Goal: Task Accomplishment & Management: Manage account settings

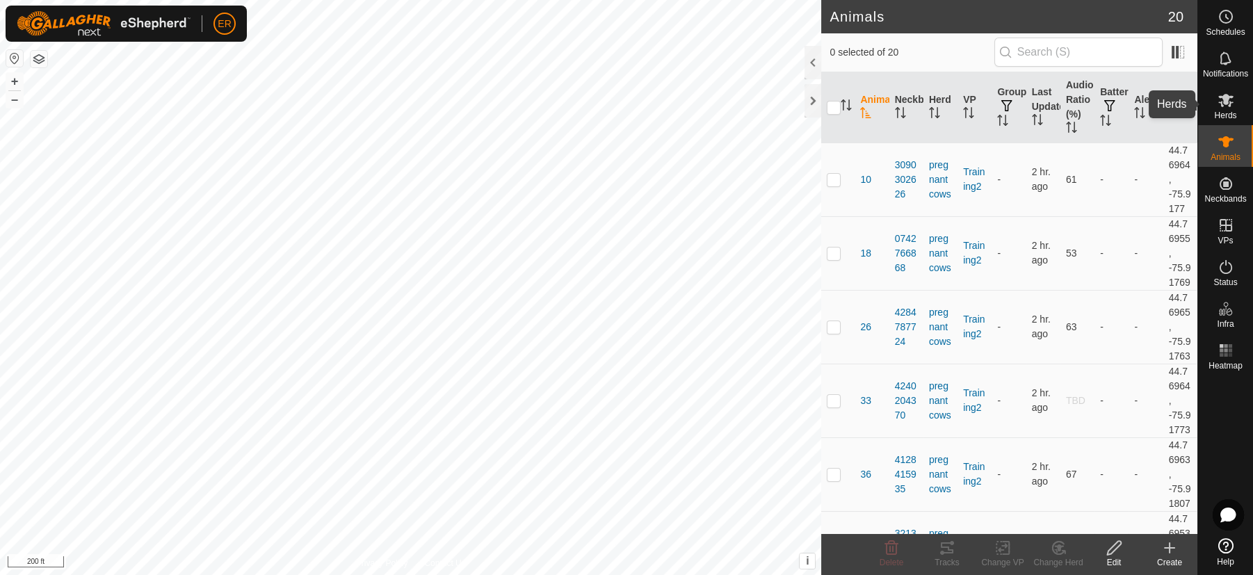
click at [1223, 104] on icon at bounding box center [1226, 100] width 17 height 17
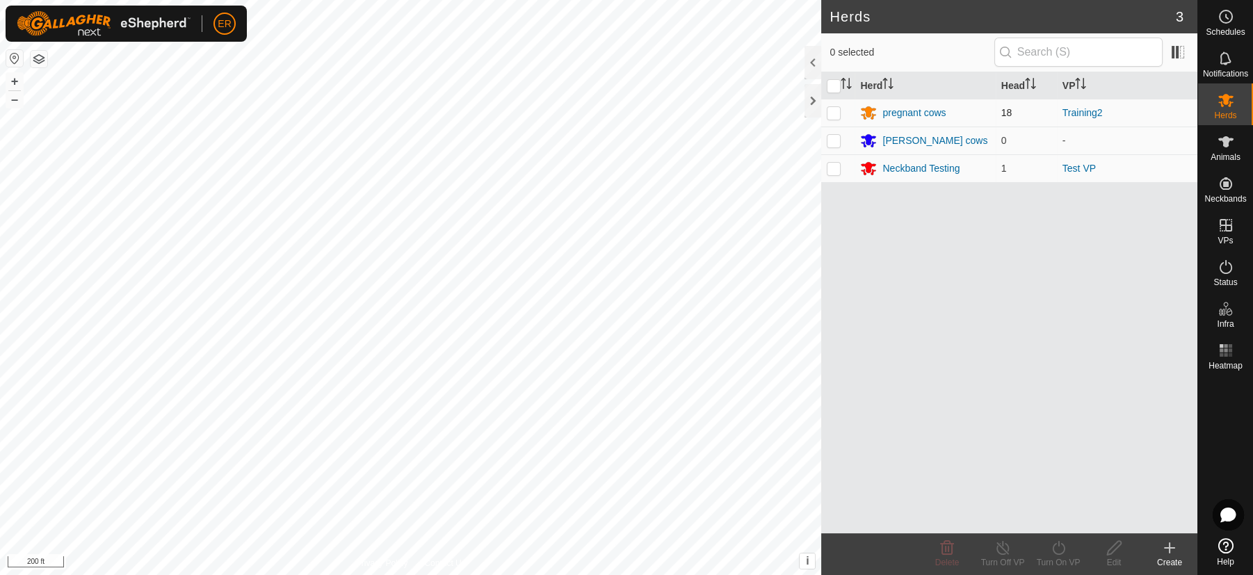
click at [835, 111] on p-checkbox at bounding box center [834, 112] width 14 height 11
checkbox input "true"
click at [1003, 549] on line at bounding box center [1002, 548] width 11 height 11
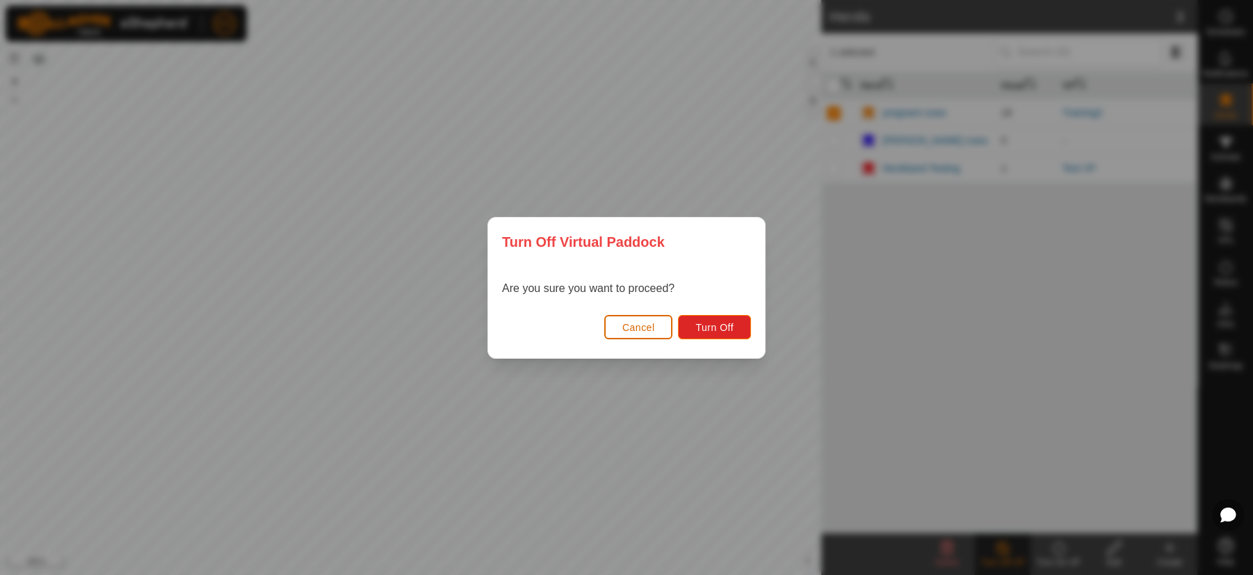
click at [655, 322] on button "Cancel" at bounding box center [638, 327] width 69 height 24
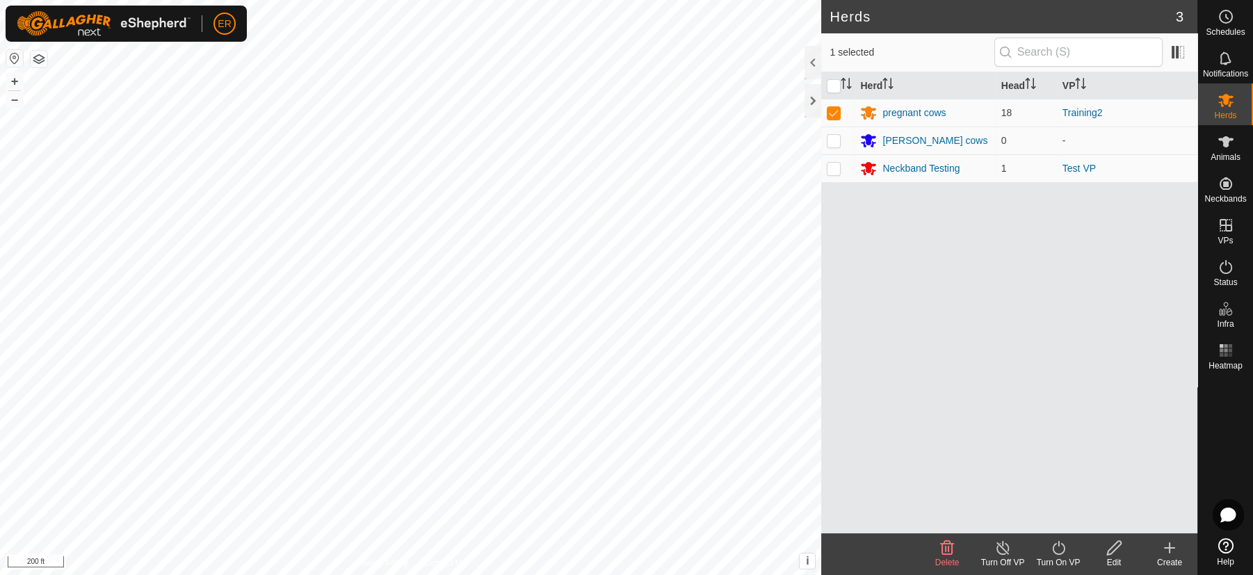
click at [1056, 551] on icon at bounding box center [1058, 548] width 17 height 17
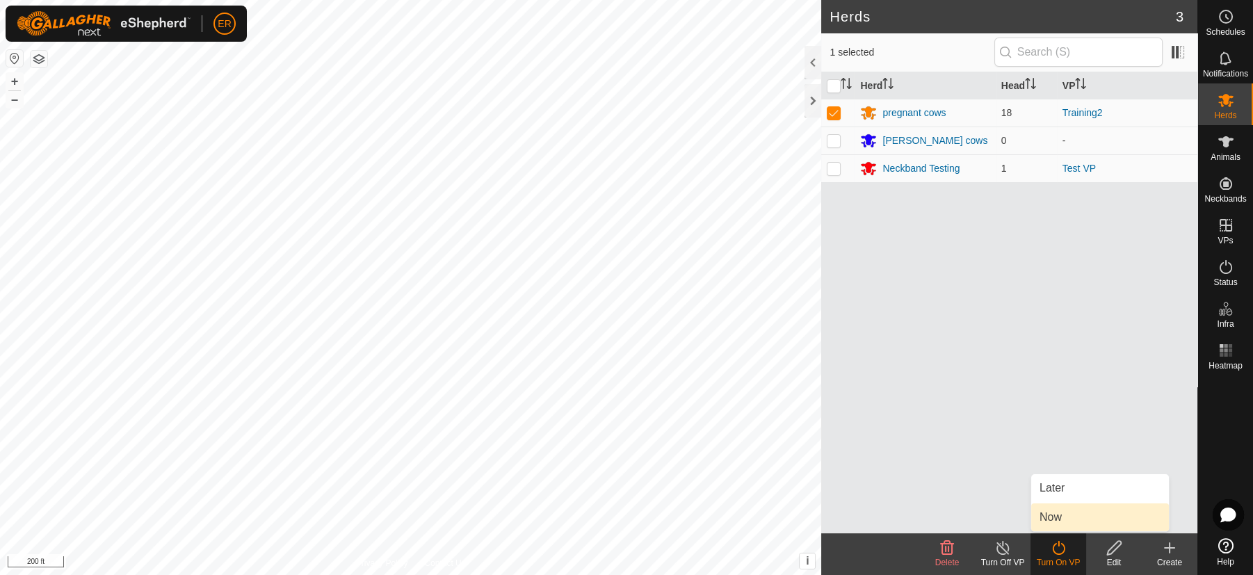
click at [1060, 521] on link "Now" at bounding box center [1101, 518] width 138 height 28
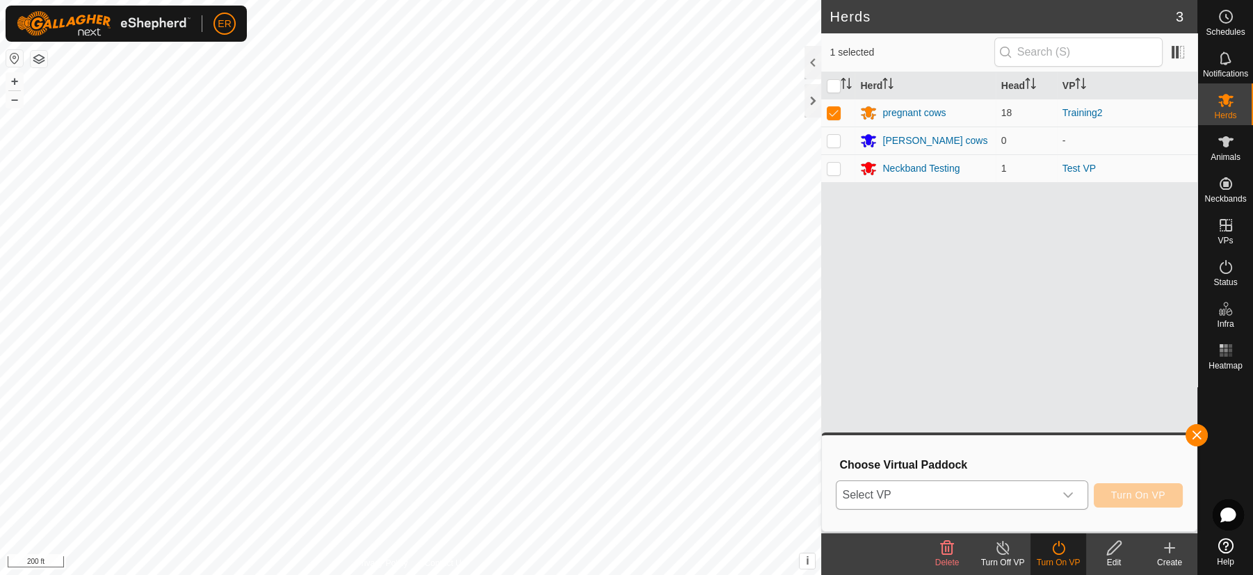
click at [1063, 496] on icon "dropdown trigger" at bounding box center [1068, 495] width 11 height 11
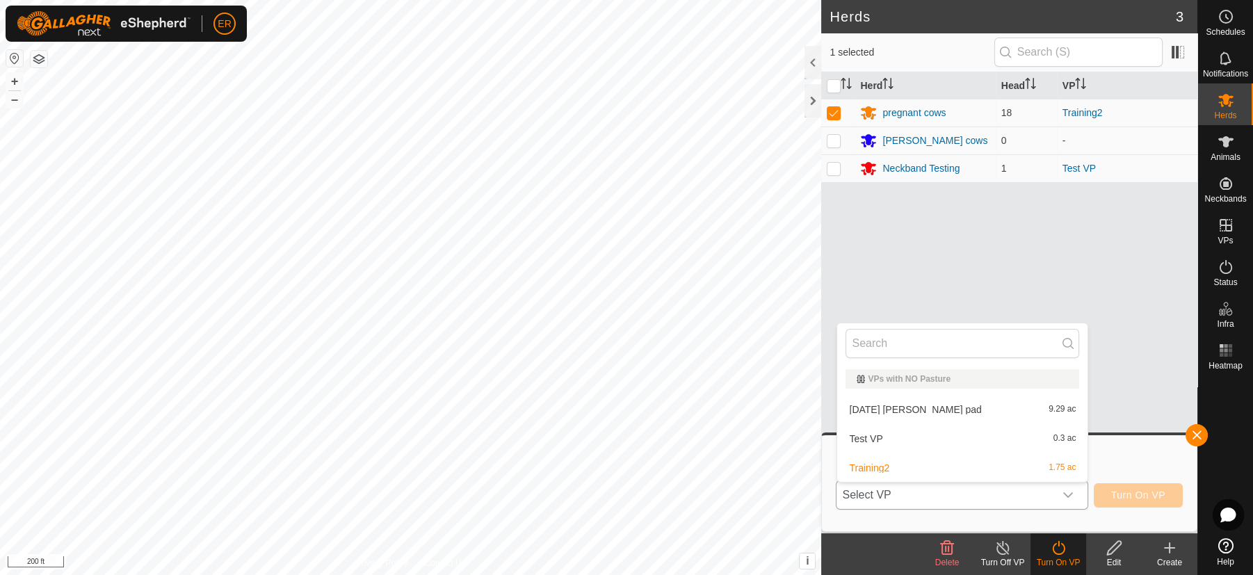
click at [918, 409] on li "[DATE] [PERSON_NAME] pad 9.29 ac" at bounding box center [962, 410] width 250 height 28
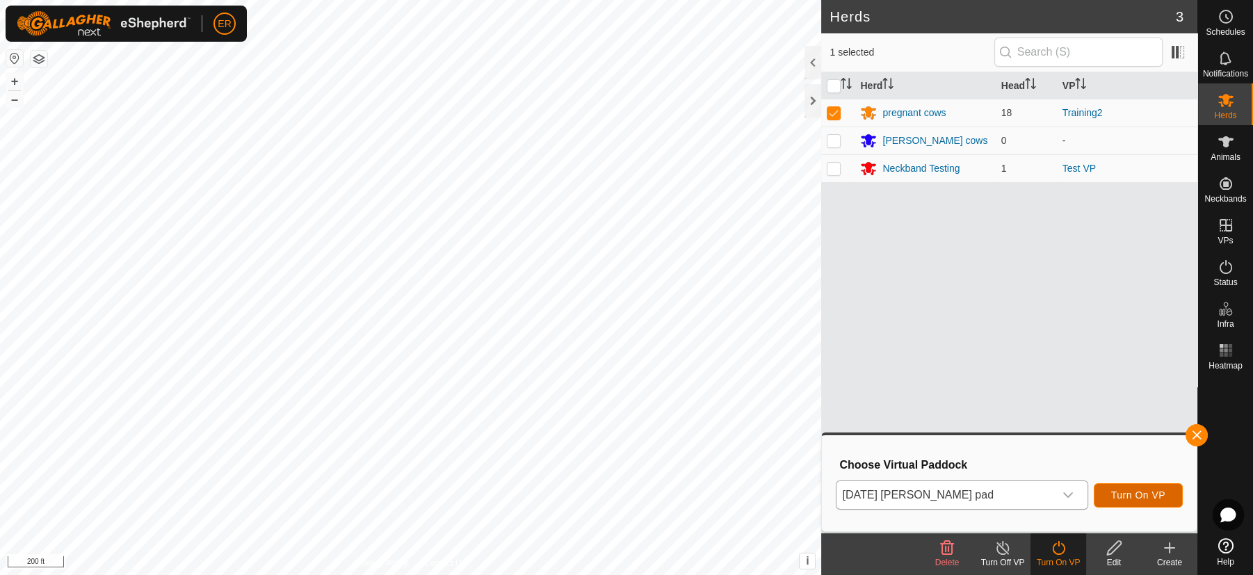
click at [1132, 497] on span "Turn On VP" at bounding box center [1138, 495] width 54 height 11
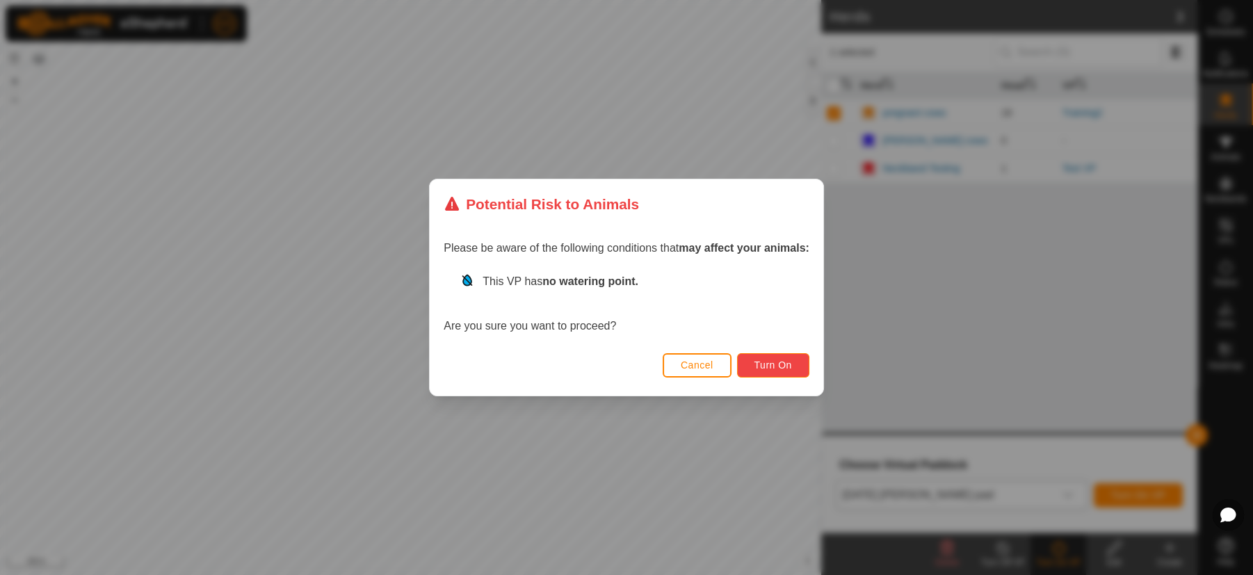
click at [780, 363] on span "Turn On" at bounding box center [774, 365] width 38 height 11
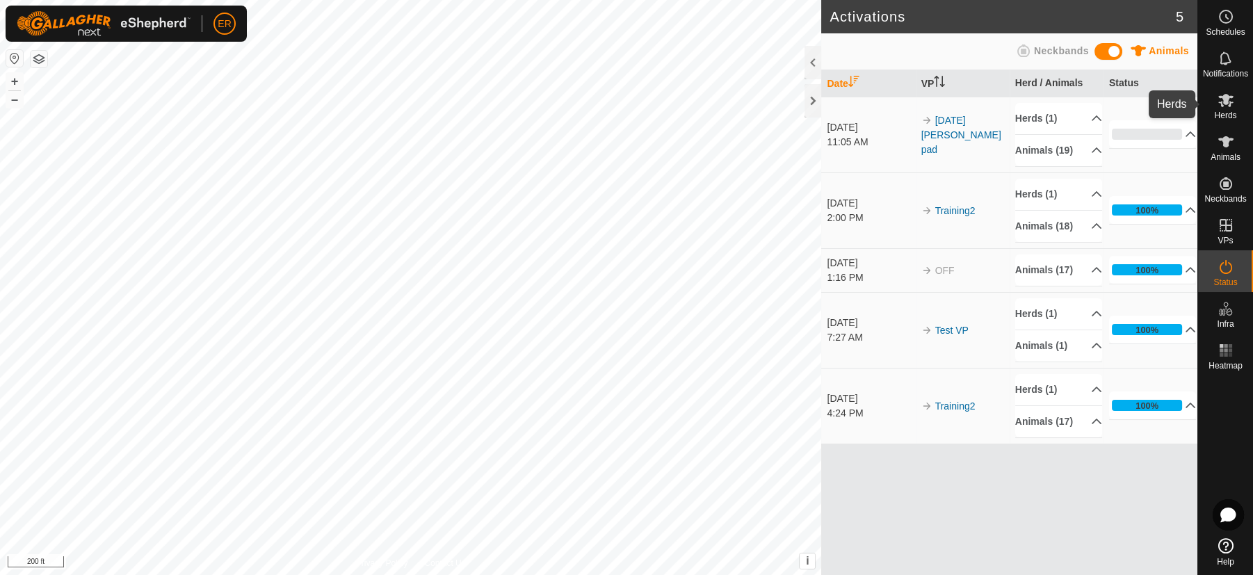
click at [1226, 105] on icon at bounding box center [1226, 100] width 17 height 17
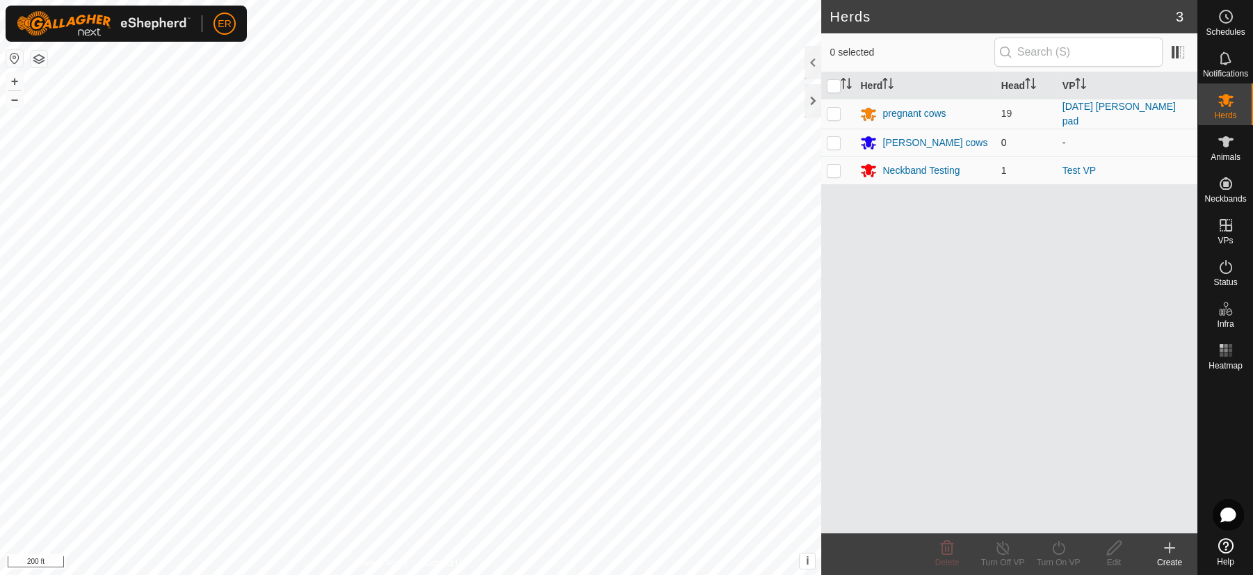
click at [833, 141] on p-checkbox at bounding box center [834, 142] width 14 height 11
click at [832, 141] on p-checkbox at bounding box center [834, 142] width 14 height 11
checkbox input "false"
click at [1225, 144] on icon at bounding box center [1226, 141] width 15 height 11
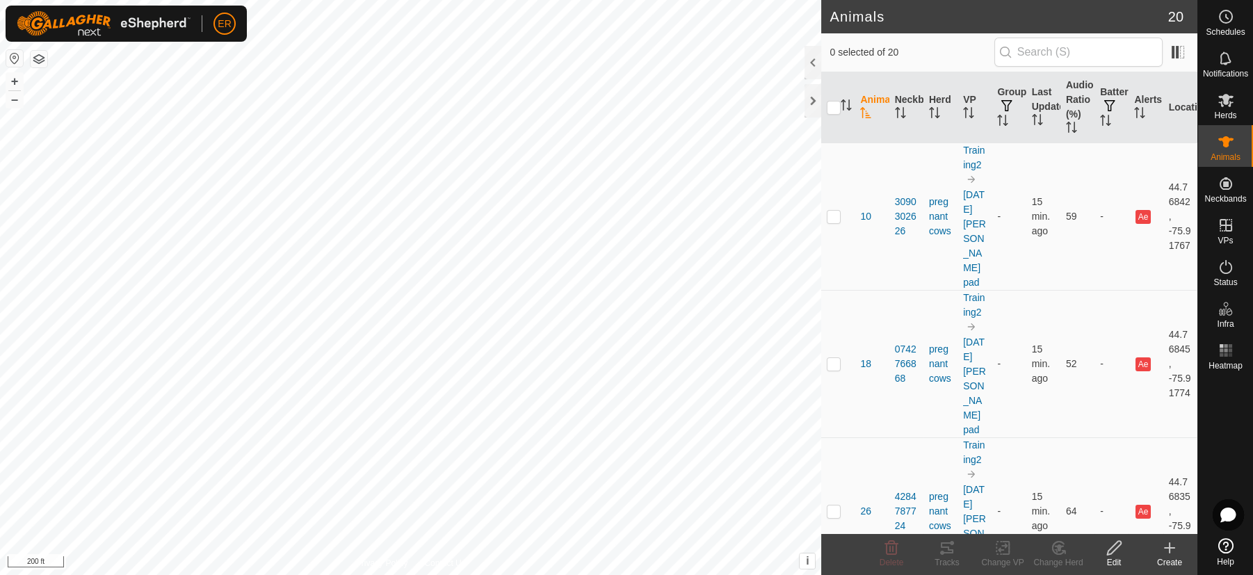
click at [1166, 548] on icon at bounding box center [1170, 548] width 10 height 0
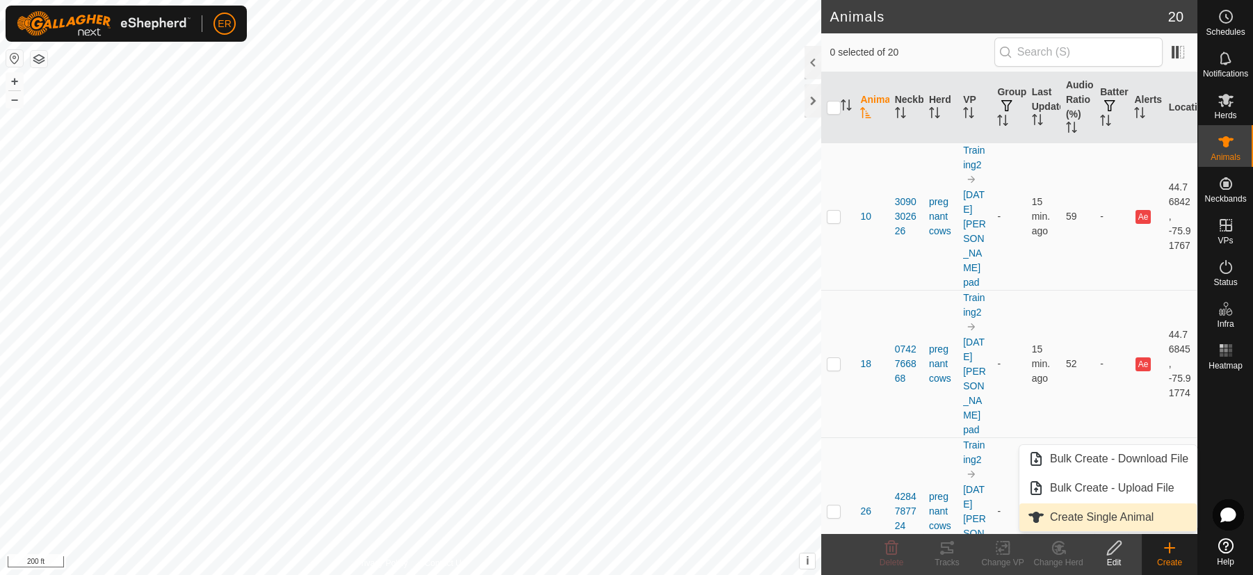
click at [1137, 517] on link "Create Single Animal" at bounding box center [1108, 518] width 177 height 28
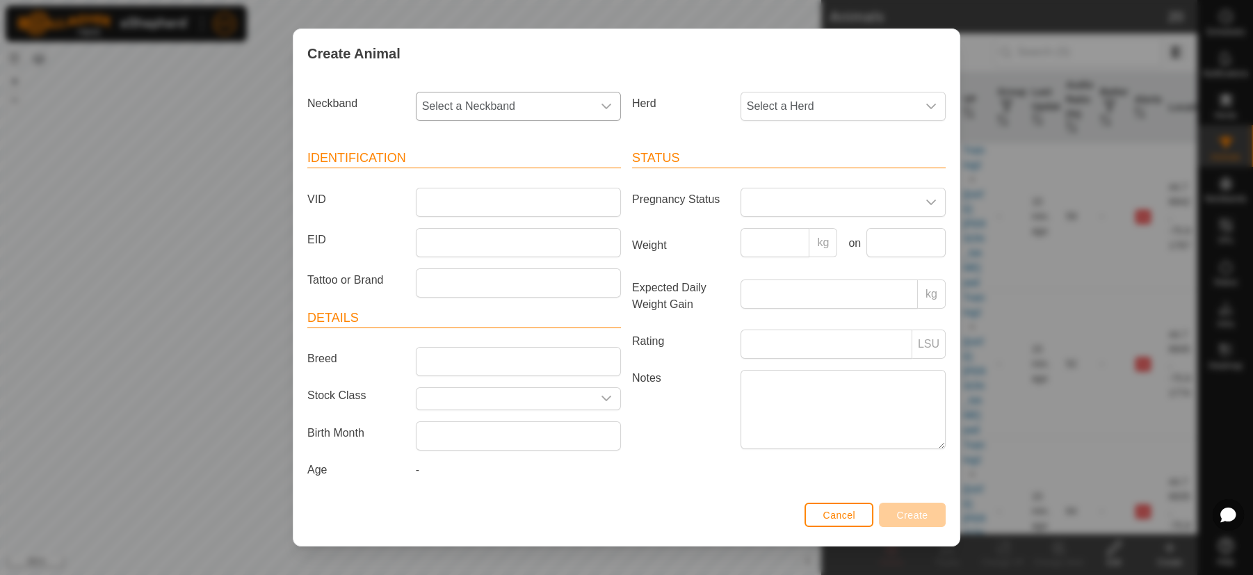
click at [477, 102] on span "Select a Neckband" at bounding box center [505, 107] width 176 height 28
type input "138"
click at [454, 182] on li "1380659531" at bounding box center [516, 178] width 199 height 28
click at [926, 102] on icon "dropdown trigger" at bounding box center [931, 106] width 11 height 11
click at [753, 237] on li "[PERSON_NAME] cows" at bounding box center [841, 237] width 199 height 28
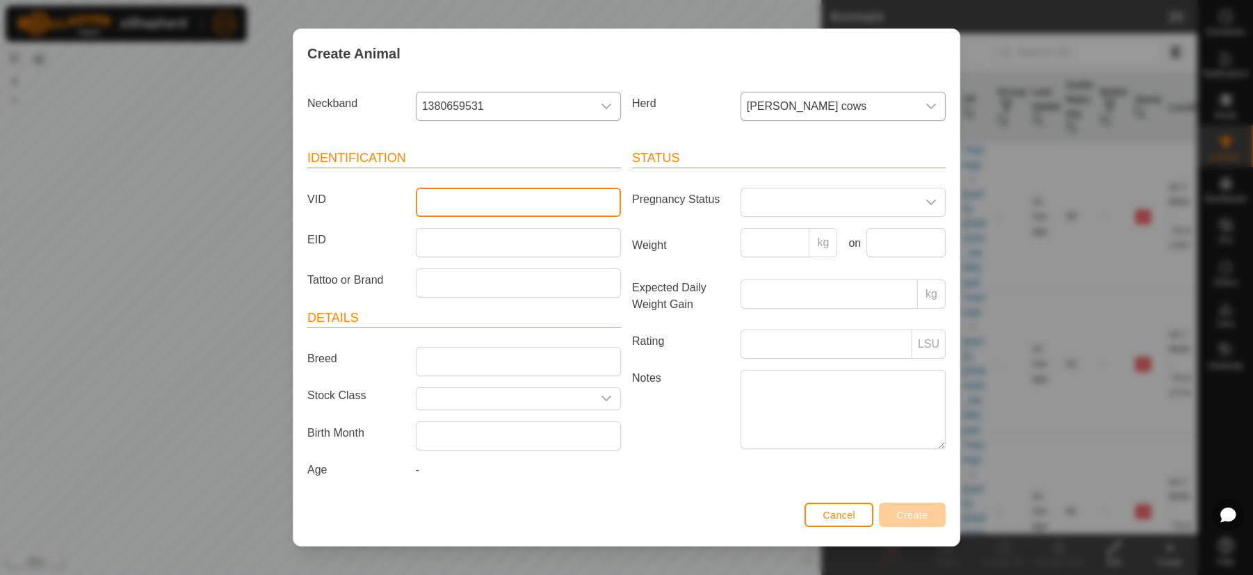
click at [480, 201] on input "VID" at bounding box center [518, 202] width 205 height 29
type input "Cali21"
click at [926, 204] on icon "dropdown trigger" at bounding box center [931, 203] width 10 height 6
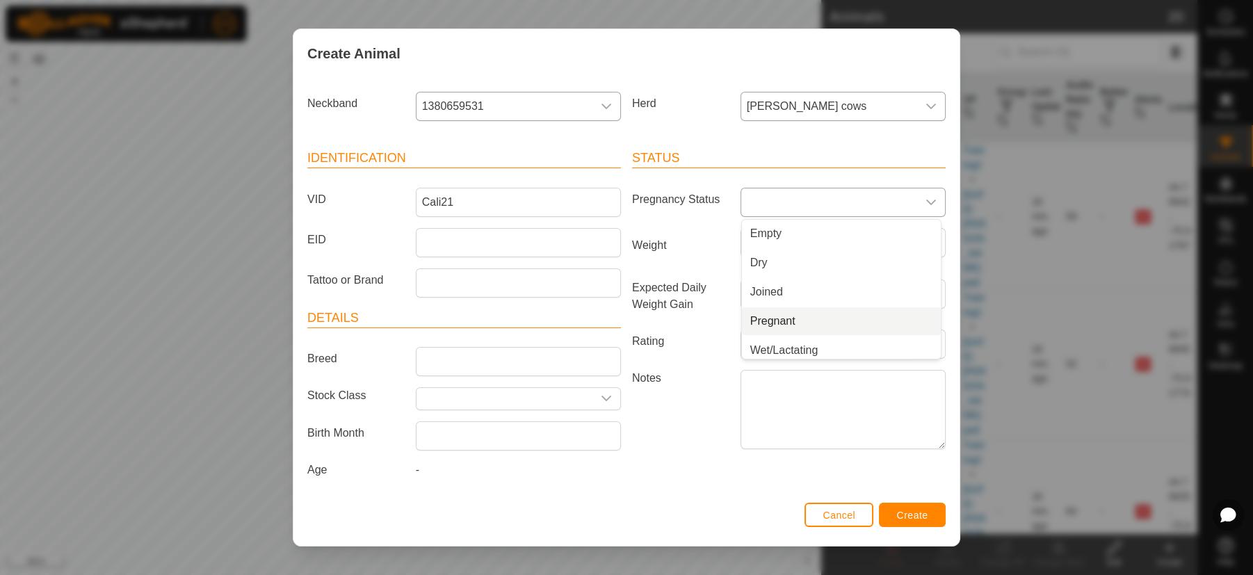
click at [769, 323] on li "Pregnant" at bounding box center [841, 321] width 199 height 28
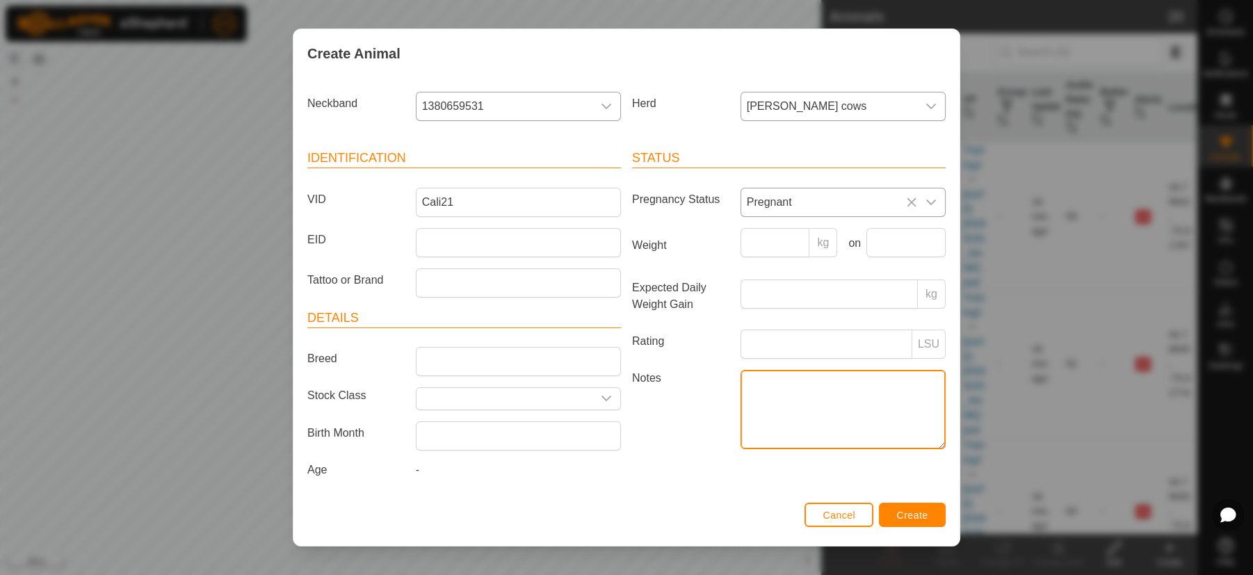
click at [781, 403] on textarea "Notes" at bounding box center [843, 409] width 205 height 79
type textarea "Black white face horns"
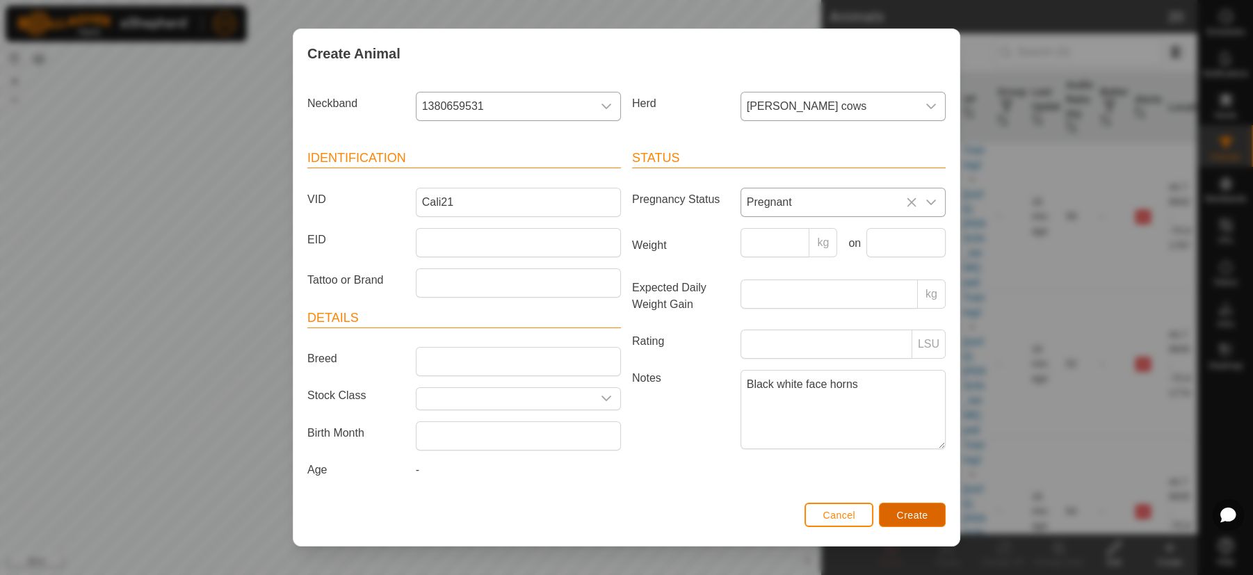
click at [908, 515] on span "Create" at bounding box center [912, 515] width 31 height 11
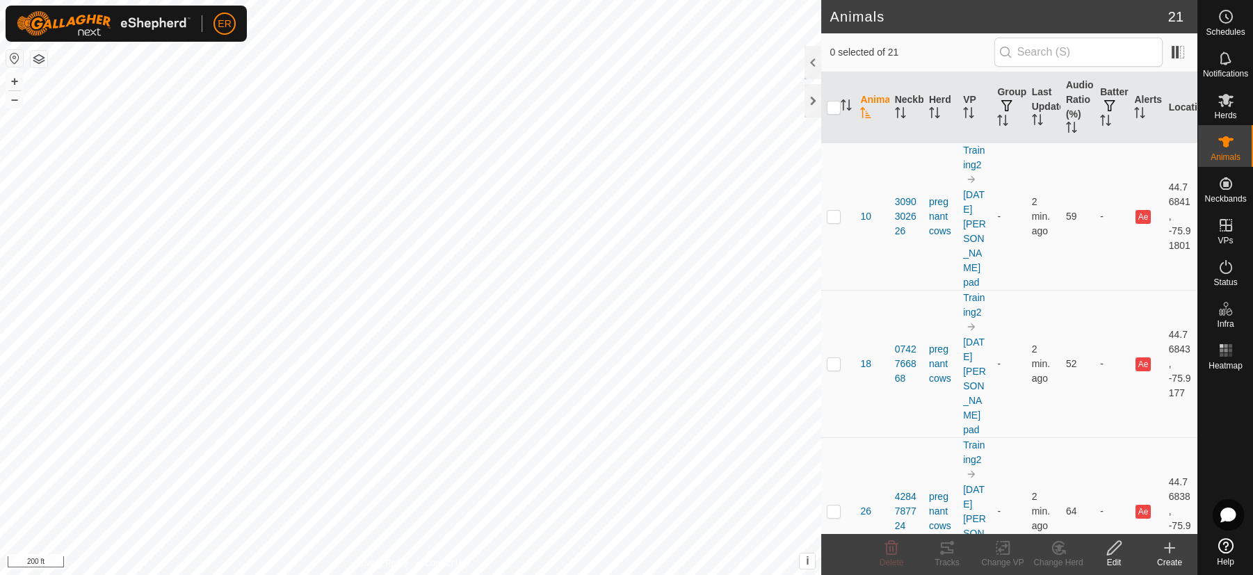
click at [1171, 548] on icon at bounding box center [1170, 548] width 10 height 0
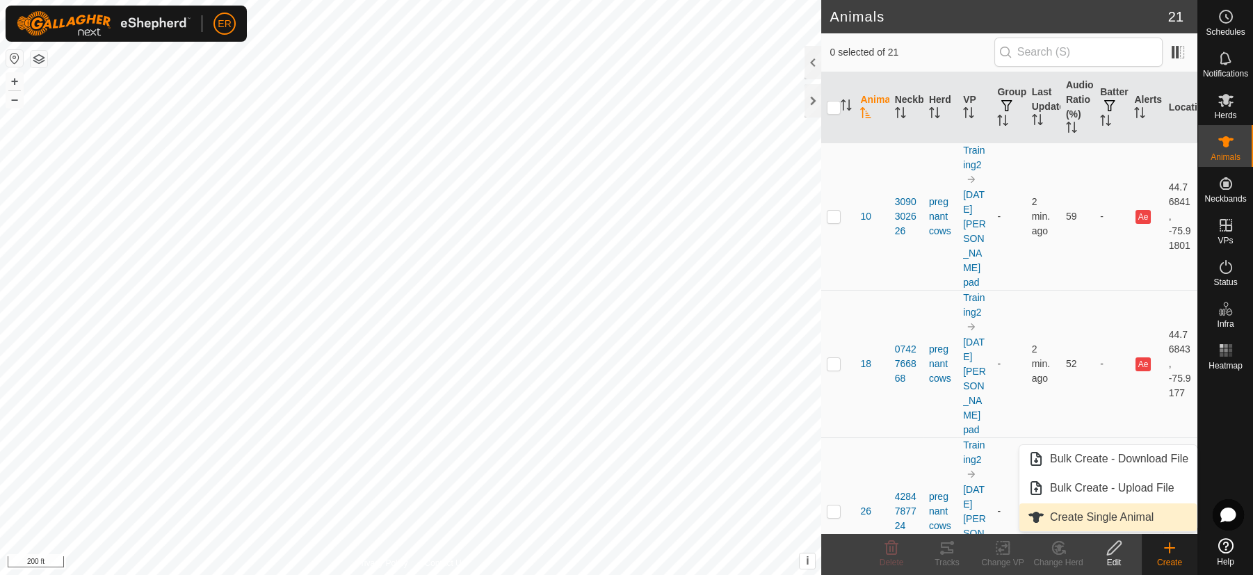
click at [1127, 518] on link "Create Single Animal" at bounding box center [1108, 518] width 177 height 28
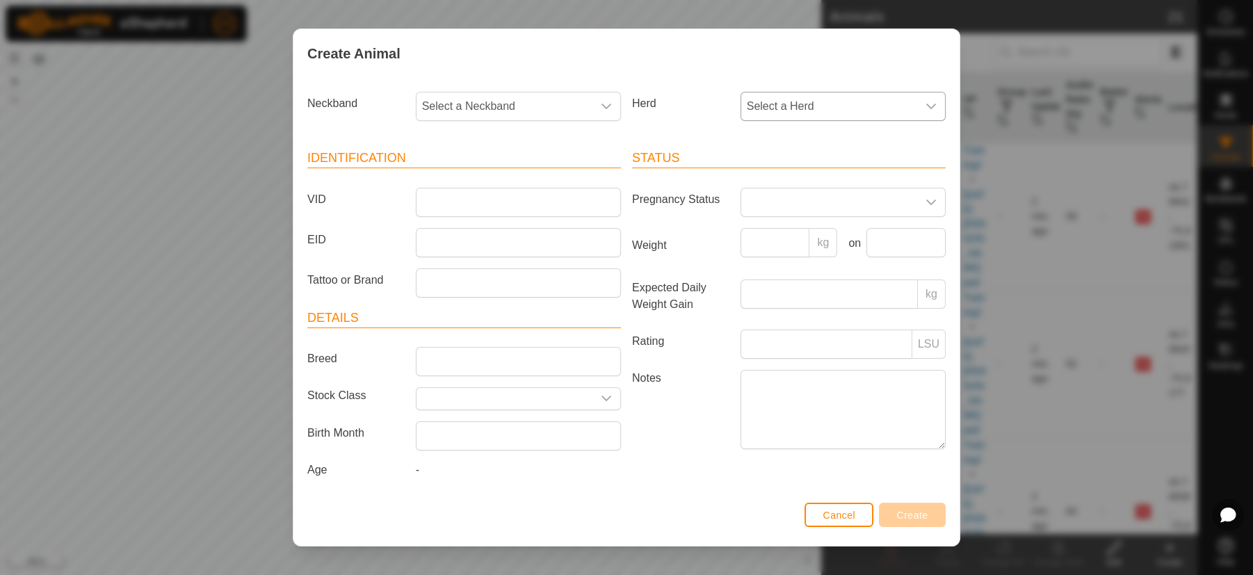
click at [924, 109] on div "dropdown trigger" at bounding box center [931, 107] width 28 height 28
click at [790, 234] on li "[PERSON_NAME] cows" at bounding box center [841, 237] width 199 height 28
click at [601, 112] on icon "dropdown trigger" at bounding box center [606, 106] width 11 height 11
type input "384"
click at [543, 182] on li "3844002908" at bounding box center [516, 178] width 199 height 28
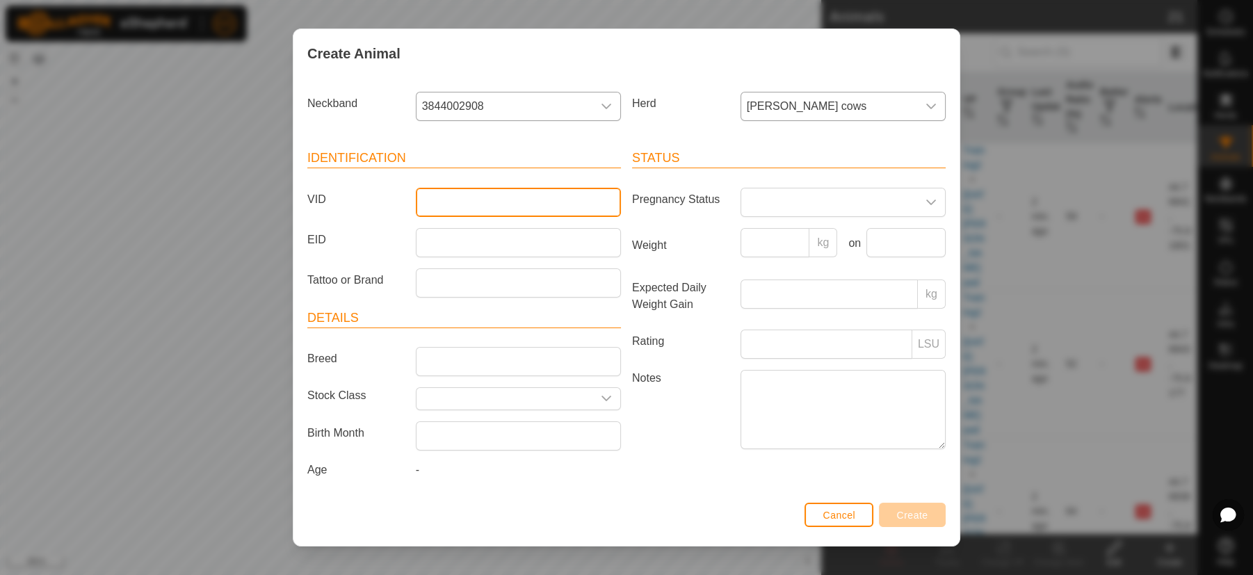
click at [536, 214] on input "VID" at bounding box center [518, 202] width 205 height 29
type input "[GEOGRAPHIC_DATA]"
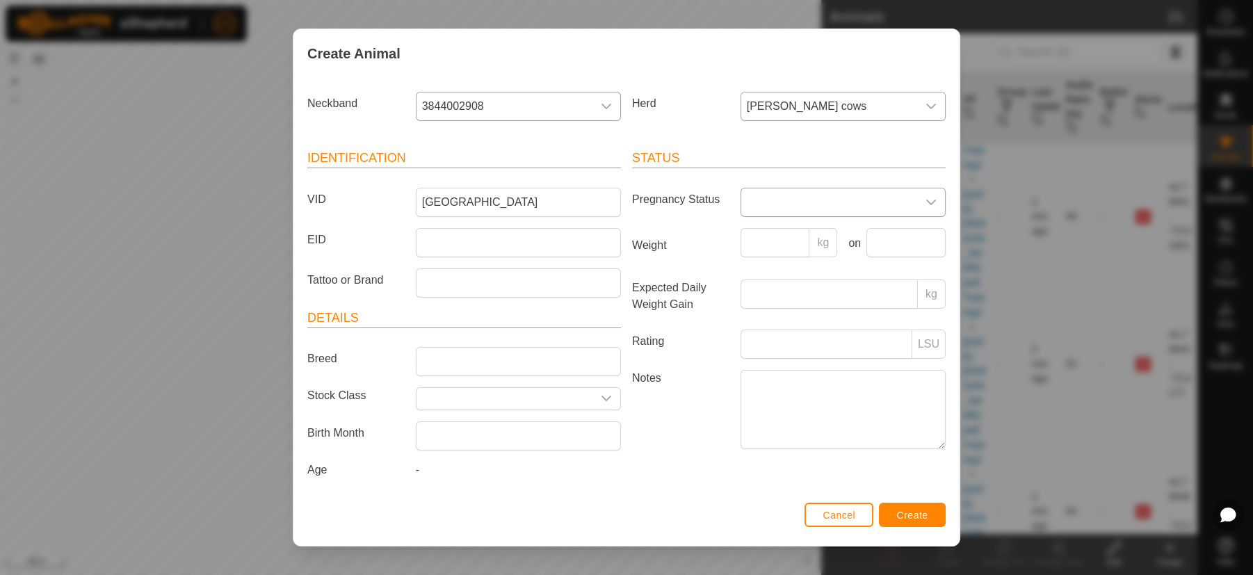
click at [926, 198] on icon "dropdown trigger" at bounding box center [931, 202] width 11 height 11
click at [751, 325] on li "Pregnant" at bounding box center [841, 321] width 199 height 28
click at [752, 394] on textarea "Notes" at bounding box center [843, 409] width 205 height 79
type textarea "white horns"
click at [908, 518] on span "Create" at bounding box center [912, 515] width 31 height 11
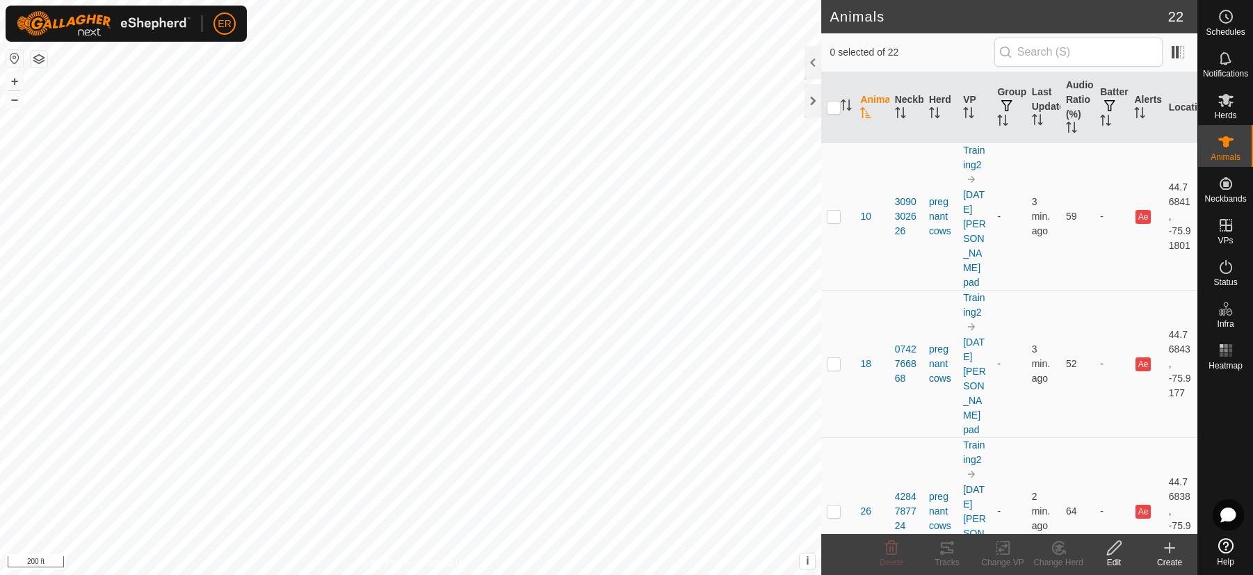
click at [1165, 551] on icon at bounding box center [1170, 548] width 17 height 17
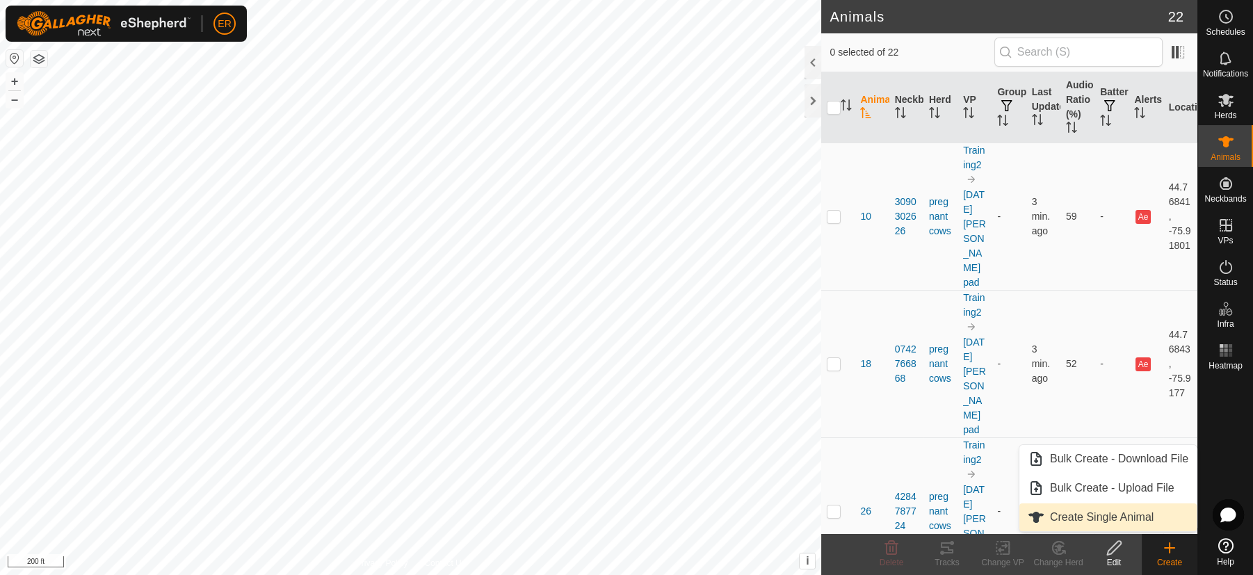
click at [1132, 520] on link "Create Single Animal" at bounding box center [1108, 518] width 177 height 28
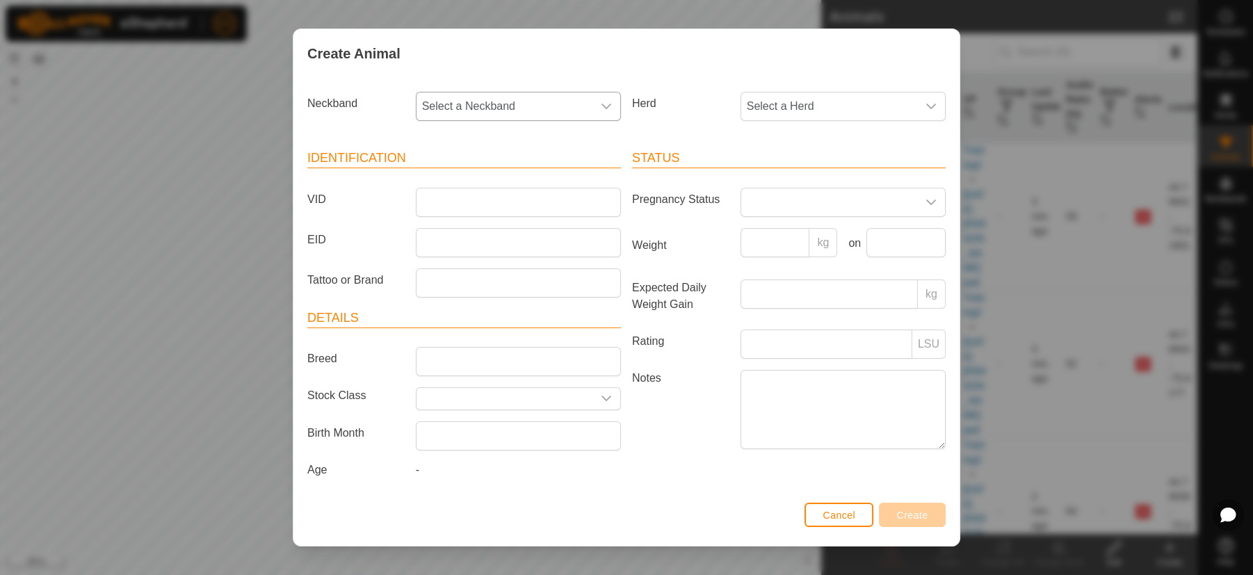
click at [451, 107] on span "Select a Neckband" at bounding box center [505, 107] width 176 height 28
type input "166"
click at [450, 177] on li "1661065888" at bounding box center [516, 178] width 199 height 28
click at [447, 195] on input "VID" at bounding box center [518, 202] width 205 height 29
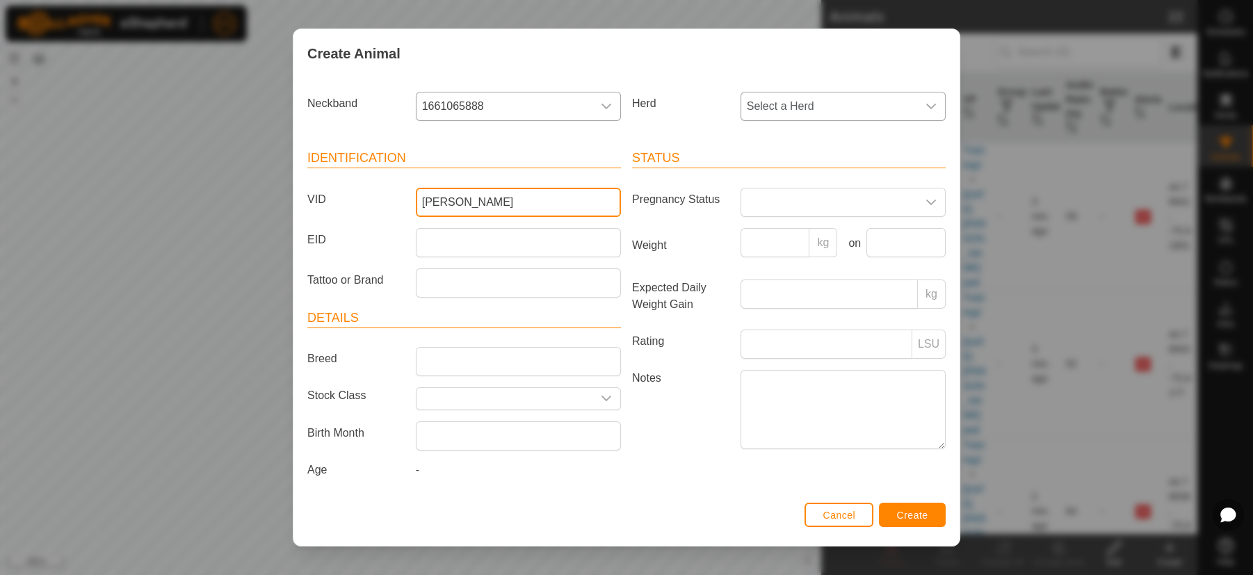
type input "[PERSON_NAME]"
click at [926, 106] on icon "dropdown trigger" at bounding box center [931, 106] width 11 height 11
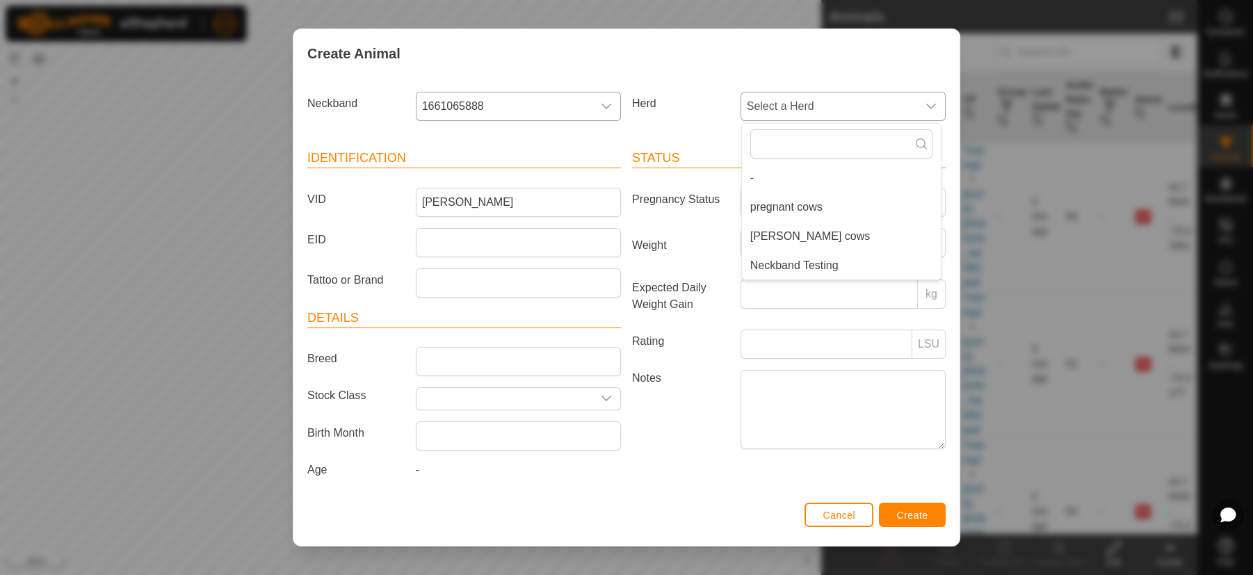
click at [780, 238] on li "[PERSON_NAME] cows" at bounding box center [841, 237] width 199 height 28
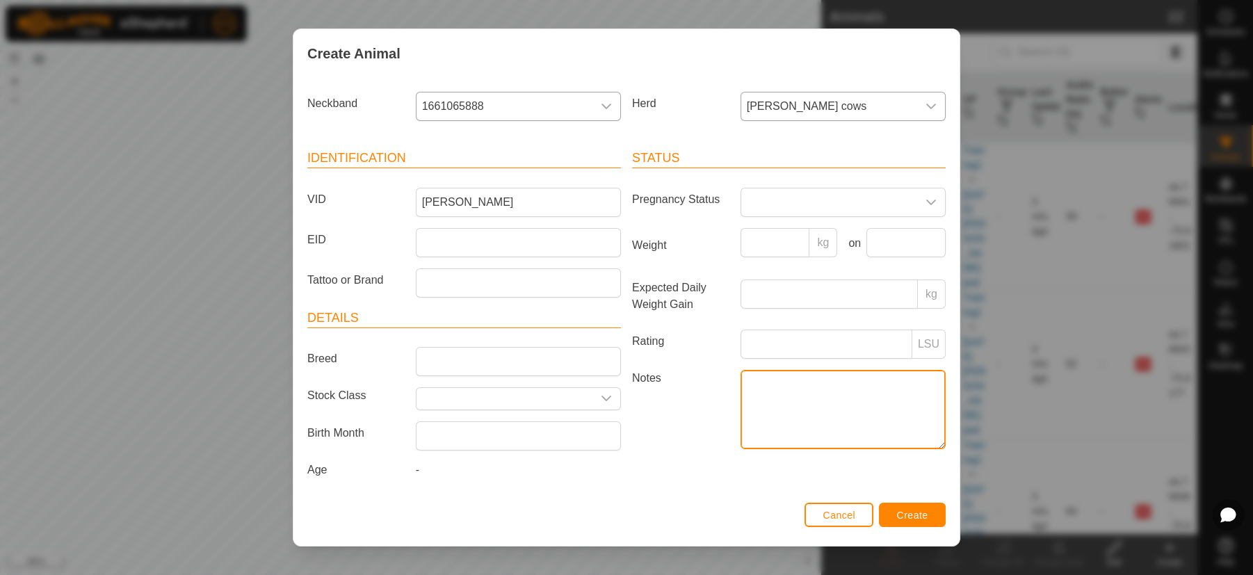
click at [814, 403] on textarea "Notes" at bounding box center [843, 409] width 205 height 79
click at [926, 207] on icon "dropdown trigger" at bounding box center [931, 202] width 11 height 11
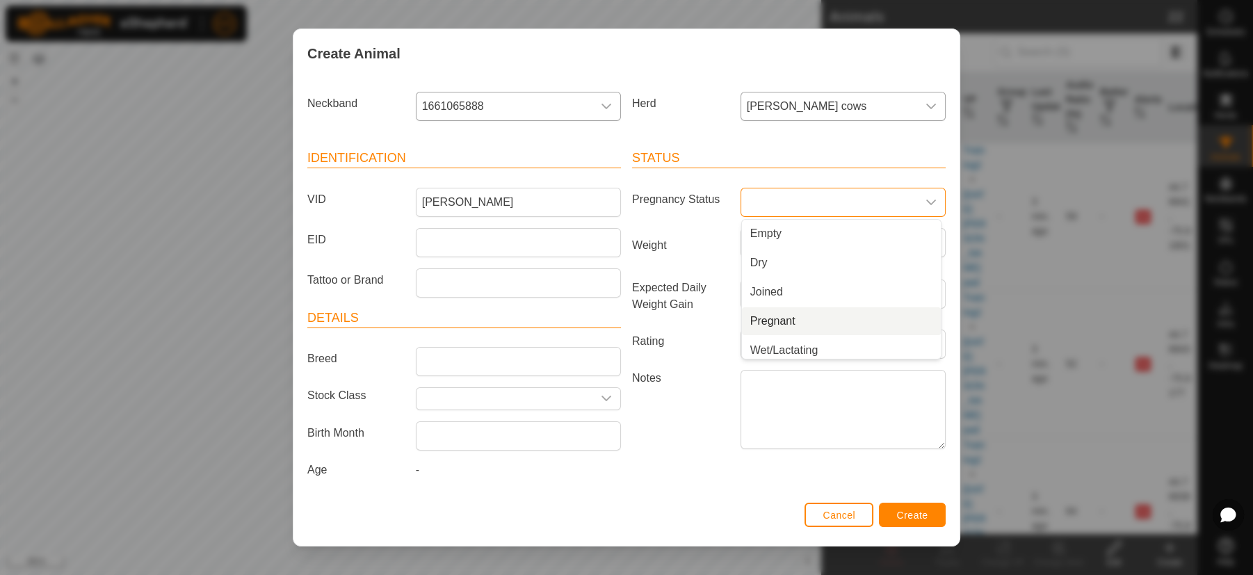
click at [760, 323] on li "Pregnant" at bounding box center [841, 321] width 199 height 28
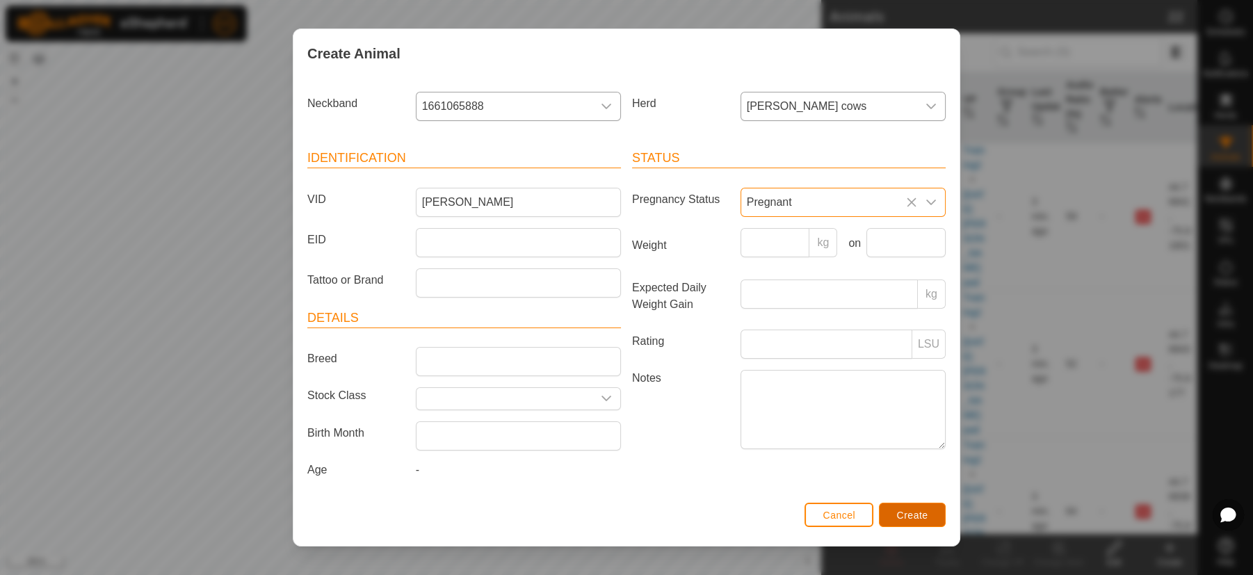
click at [913, 514] on span "Create" at bounding box center [912, 515] width 31 height 11
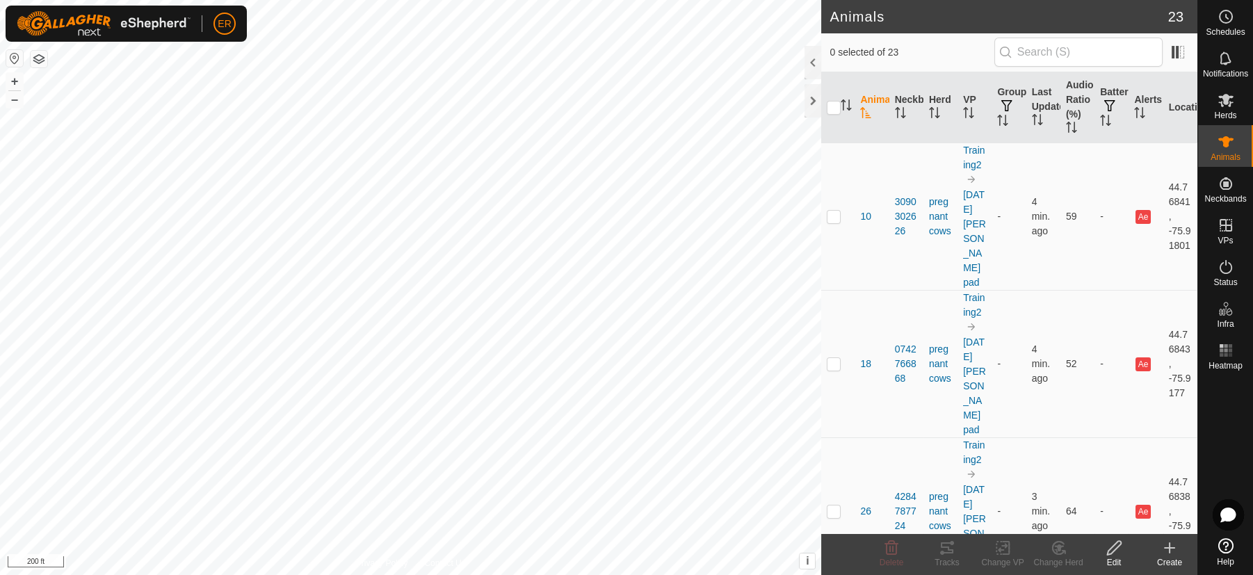
click at [1174, 545] on icon at bounding box center [1170, 548] width 17 height 17
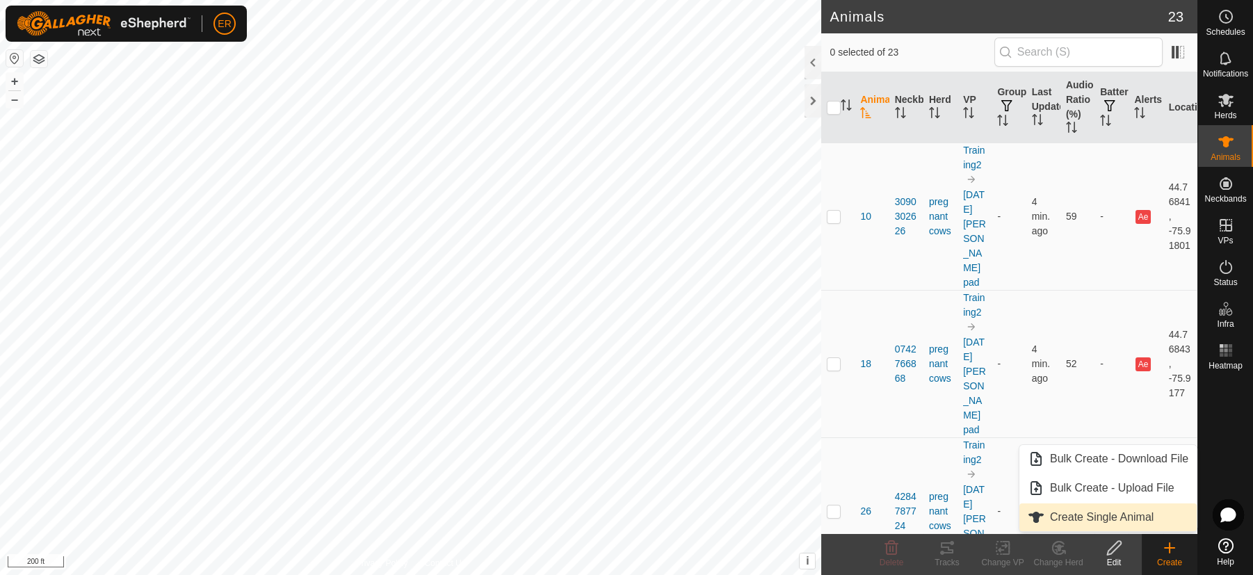
click at [1137, 517] on link "Create Single Animal" at bounding box center [1108, 518] width 177 height 28
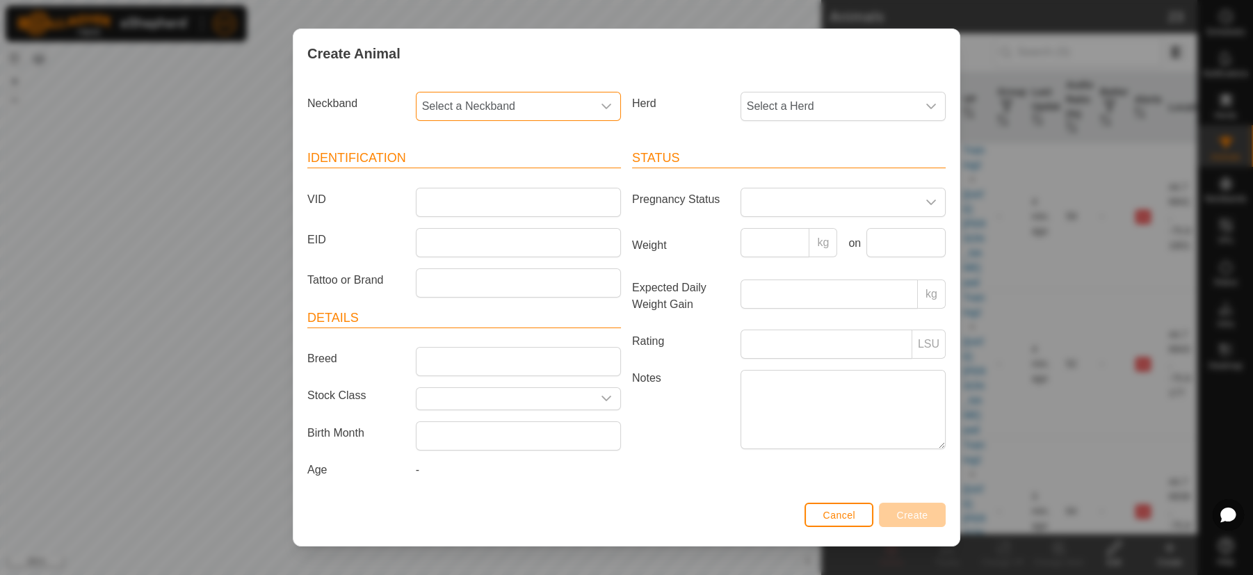
click at [513, 104] on span "Select a Neckband" at bounding box center [505, 107] width 176 height 28
type input "373"
click at [480, 187] on li "3732264918" at bounding box center [516, 178] width 199 height 28
click at [471, 207] on input "VID" at bounding box center [518, 202] width 205 height 29
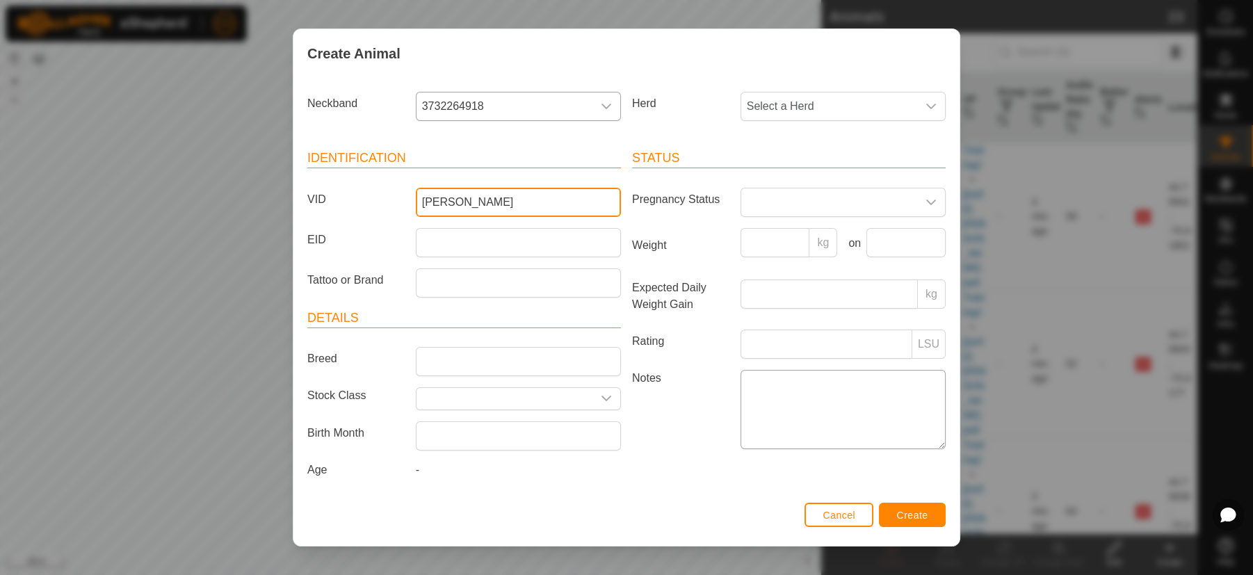
type input "[PERSON_NAME]"
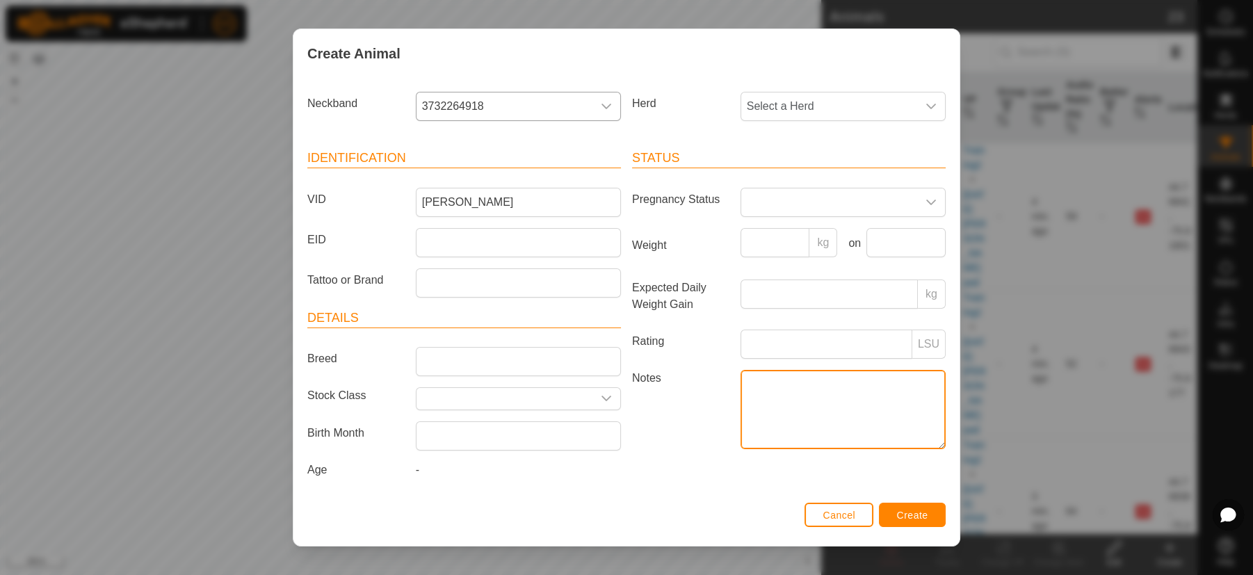
click at [764, 394] on textarea "Notes" at bounding box center [843, 409] width 205 height 79
type textarea "no tag"
click at [926, 204] on icon "dropdown trigger" at bounding box center [931, 202] width 11 height 11
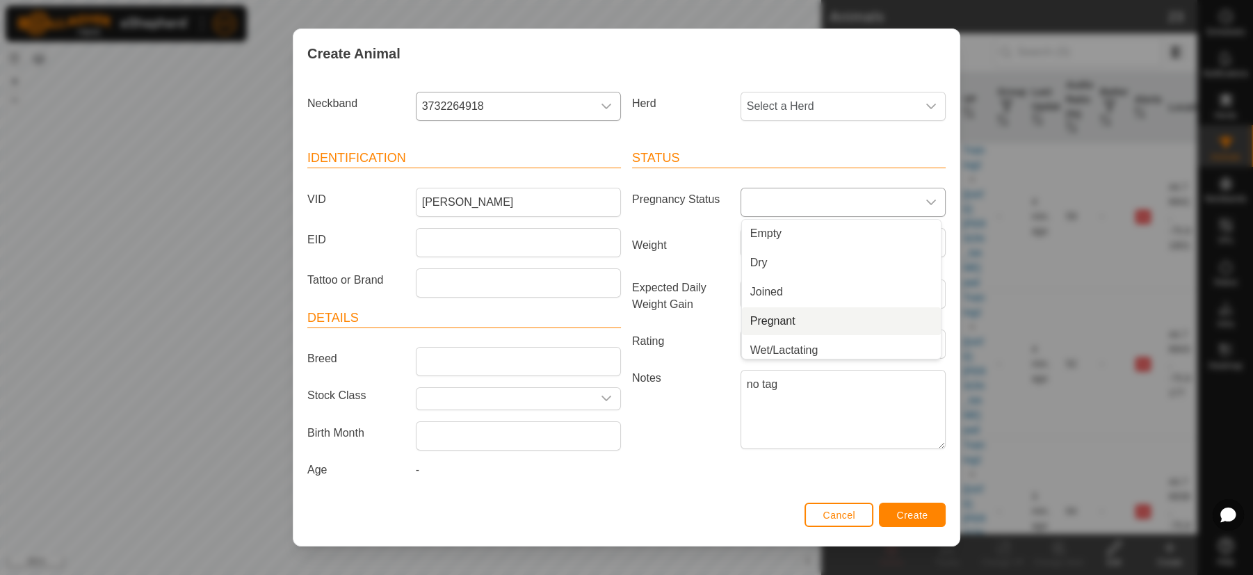
click at [770, 322] on li "Pregnant" at bounding box center [841, 321] width 199 height 28
click at [926, 107] on icon "dropdown trigger" at bounding box center [931, 106] width 11 height 11
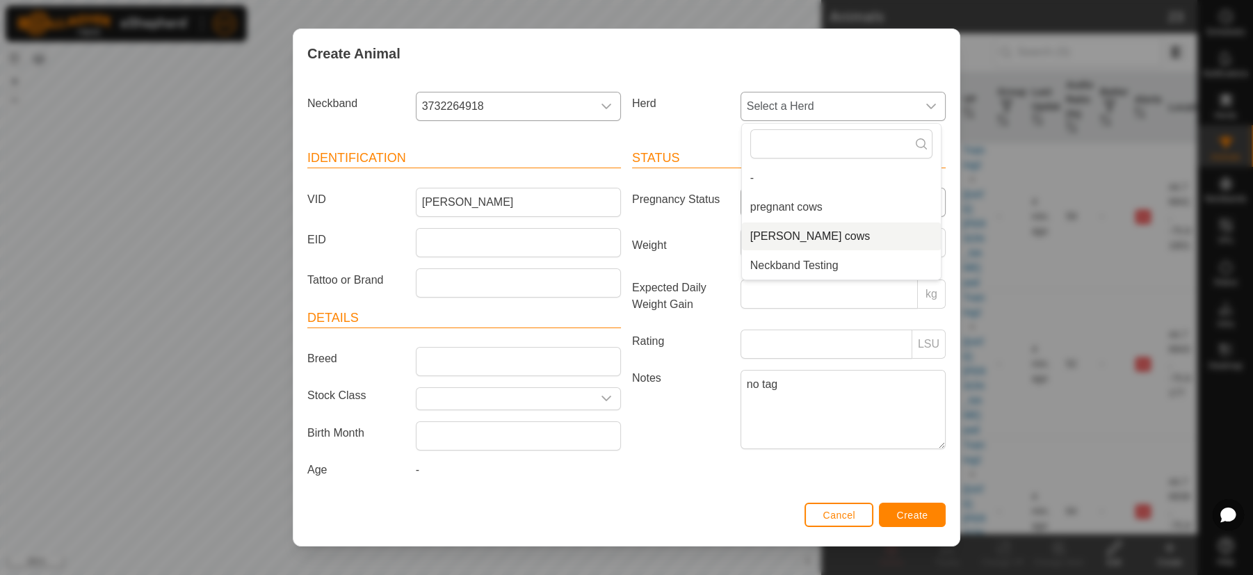
click at [796, 239] on li "[PERSON_NAME] cows" at bounding box center [841, 237] width 199 height 28
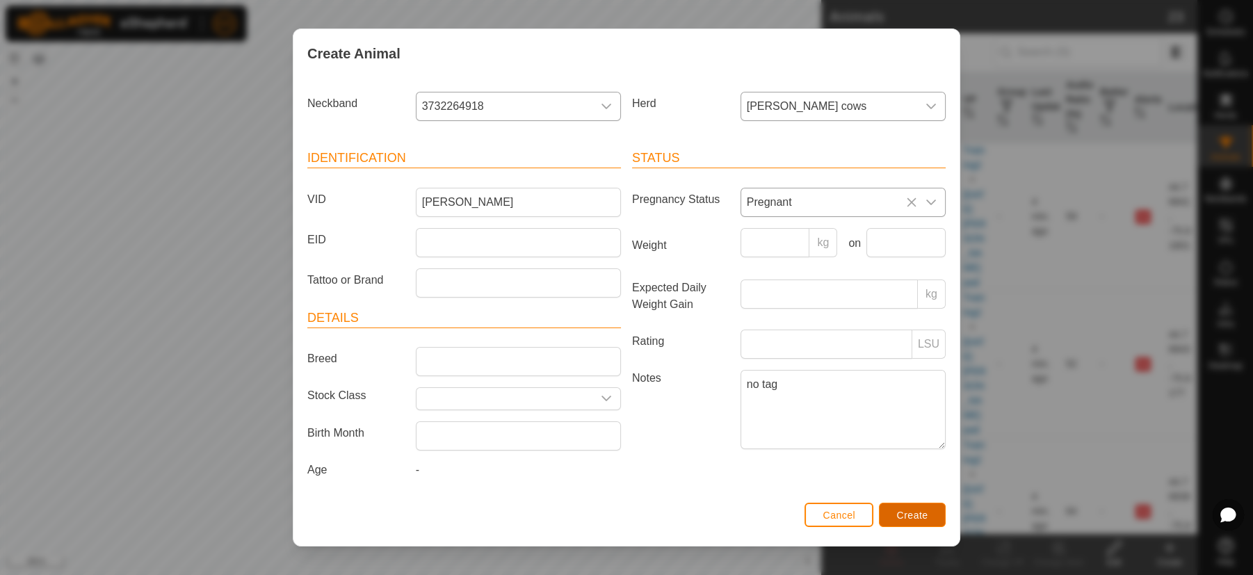
click at [909, 518] on span "Create" at bounding box center [912, 515] width 31 height 11
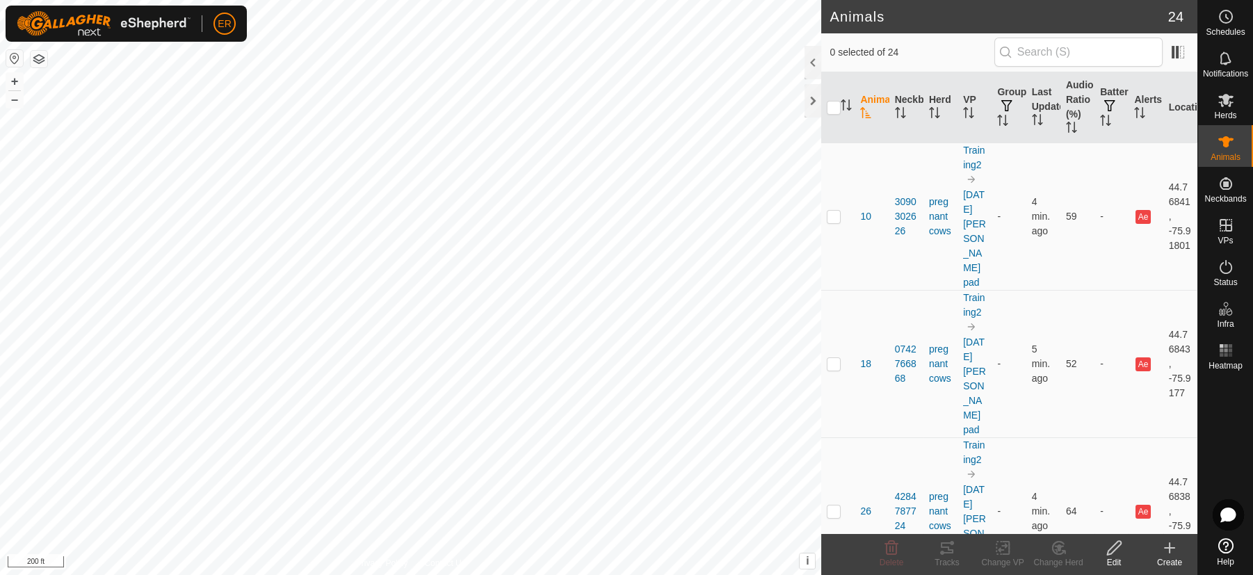
click at [1171, 551] on icon at bounding box center [1170, 548] width 17 height 17
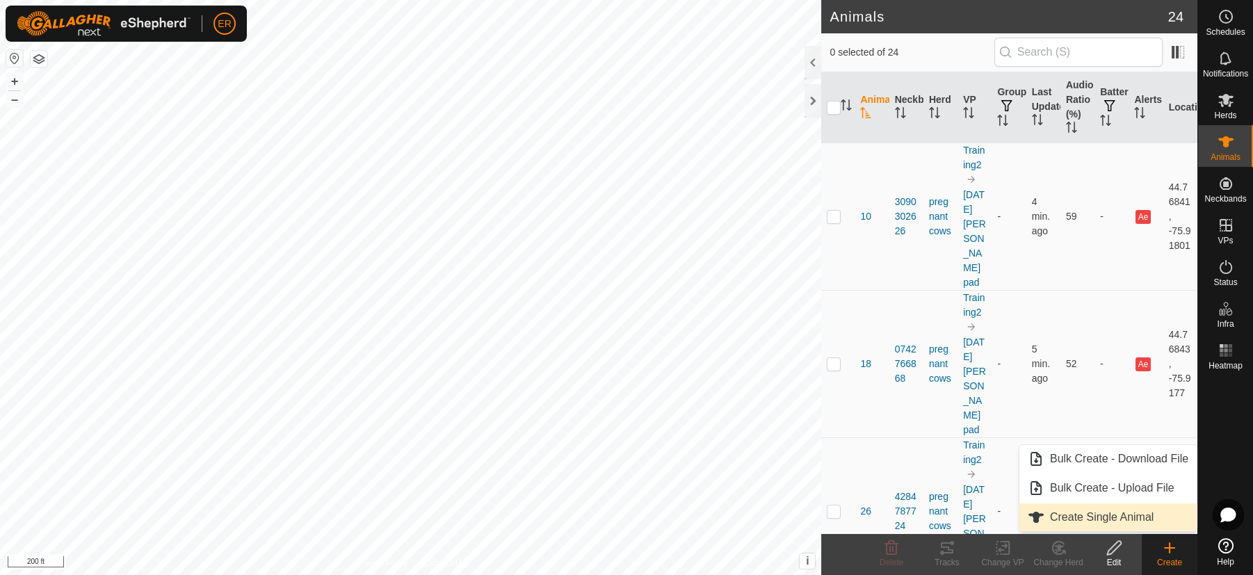
click at [1137, 520] on link "Create Single Animal" at bounding box center [1108, 518] width 177 height 28
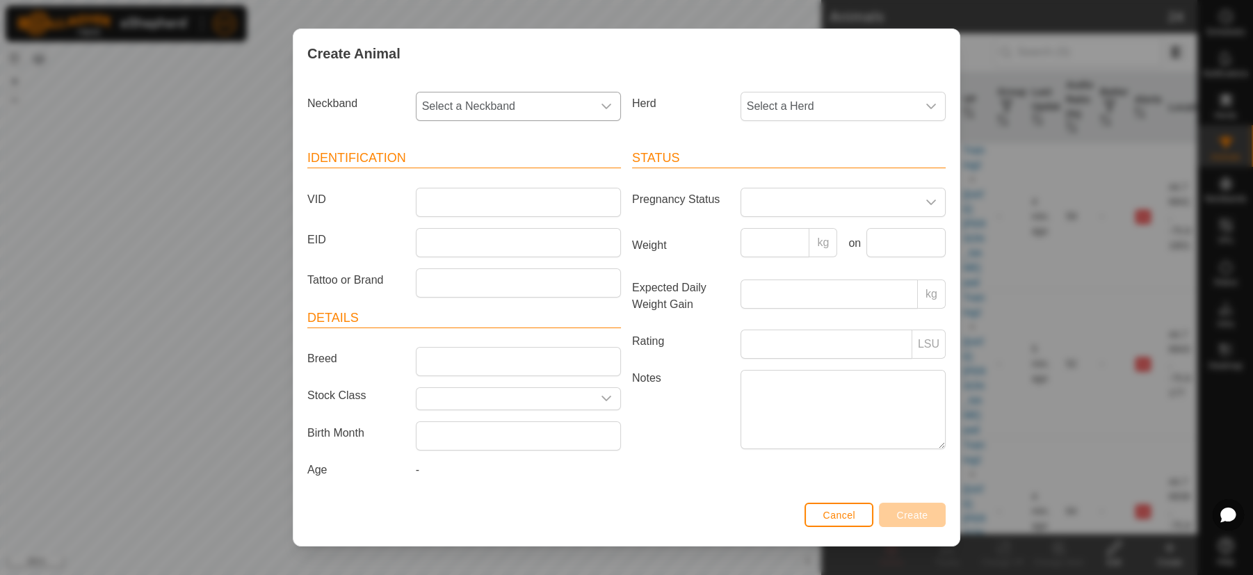
click at [531, 114] on span "Select a Neckband" at bounding box center [505, 107] width 176 height 28
type input "215"
click at [532, 182] on li "2150659945" at bounding box center [516, 178] width 199 height 28
click at [468, 207] on input "VID" at bounding box center [518, 202] width 205 height 29
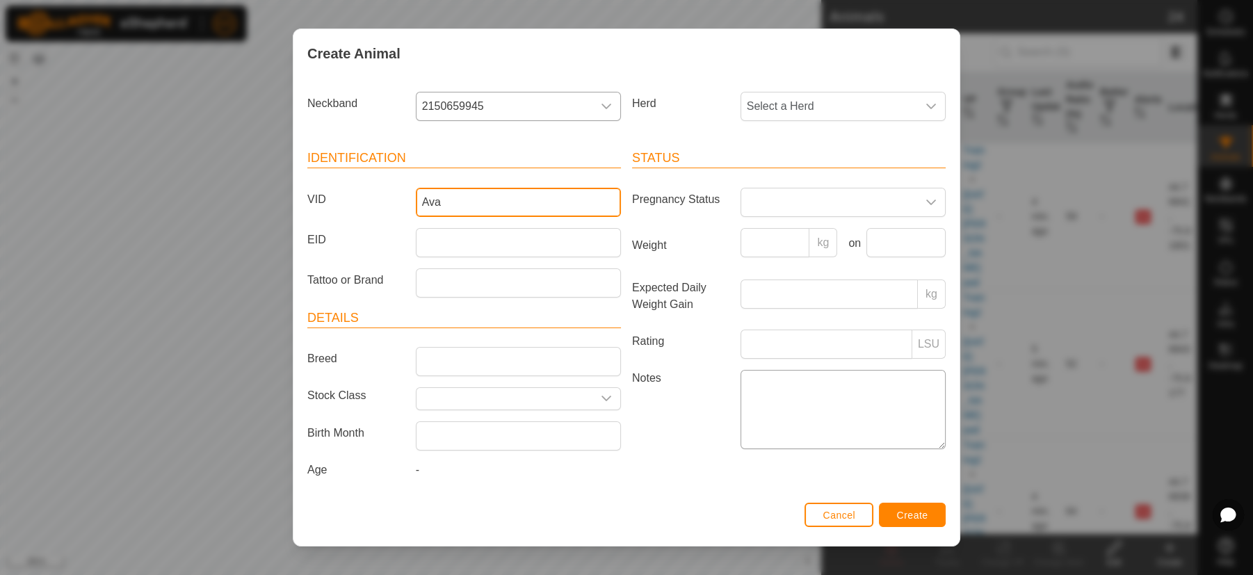
type input "Ava"
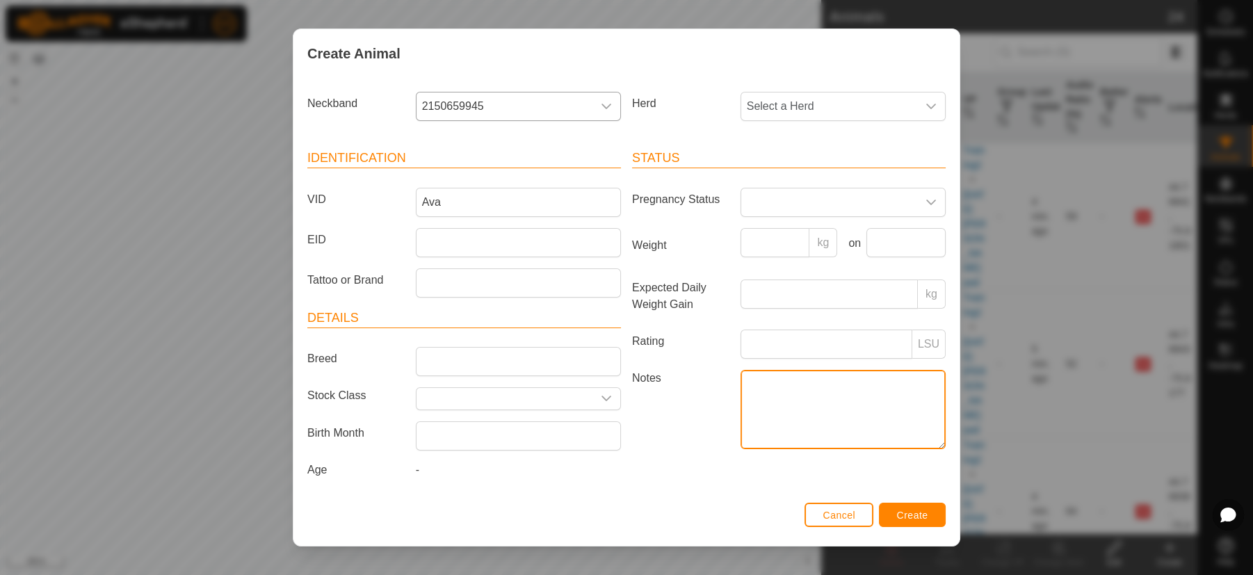
click at [772, 383] on textarea "Notes" at bounding box center [843, 409] width 205 height 79
type textarea "Black"
click at [926, 197] on icon "dropdown trigger" at bounding box center [931, 202] width 11 height 11
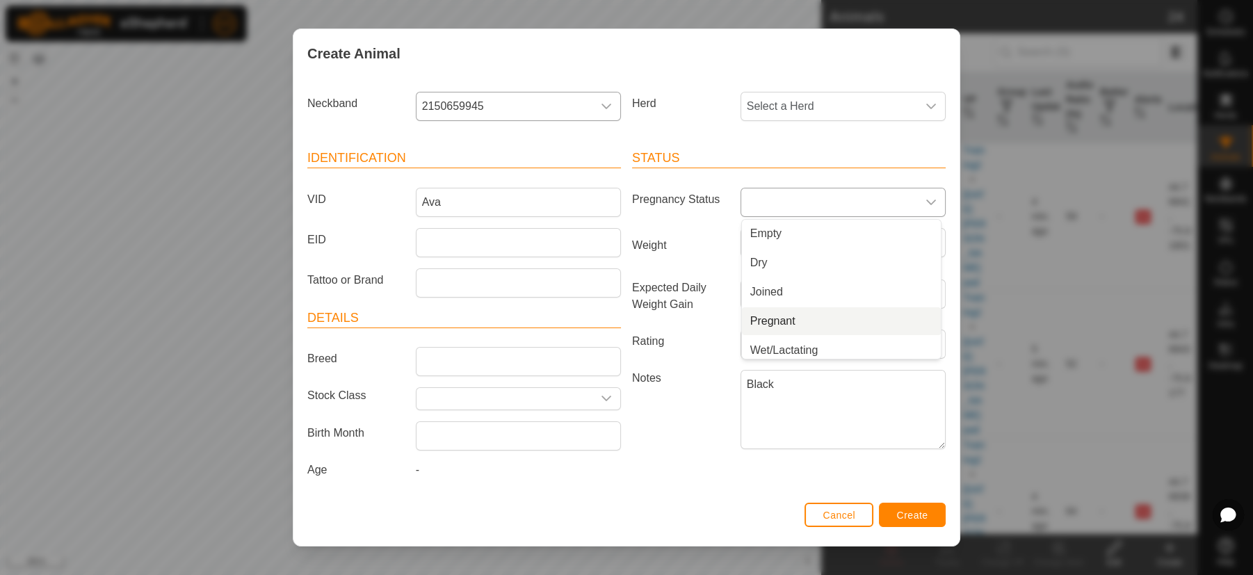
click at [753, 319] on li "Pregnant" at bounding box center [841, 321] width 199 height 28
click at [926, 102] on icon "dropdown trigger" at bounding box center [931, 106] width 11 height 11
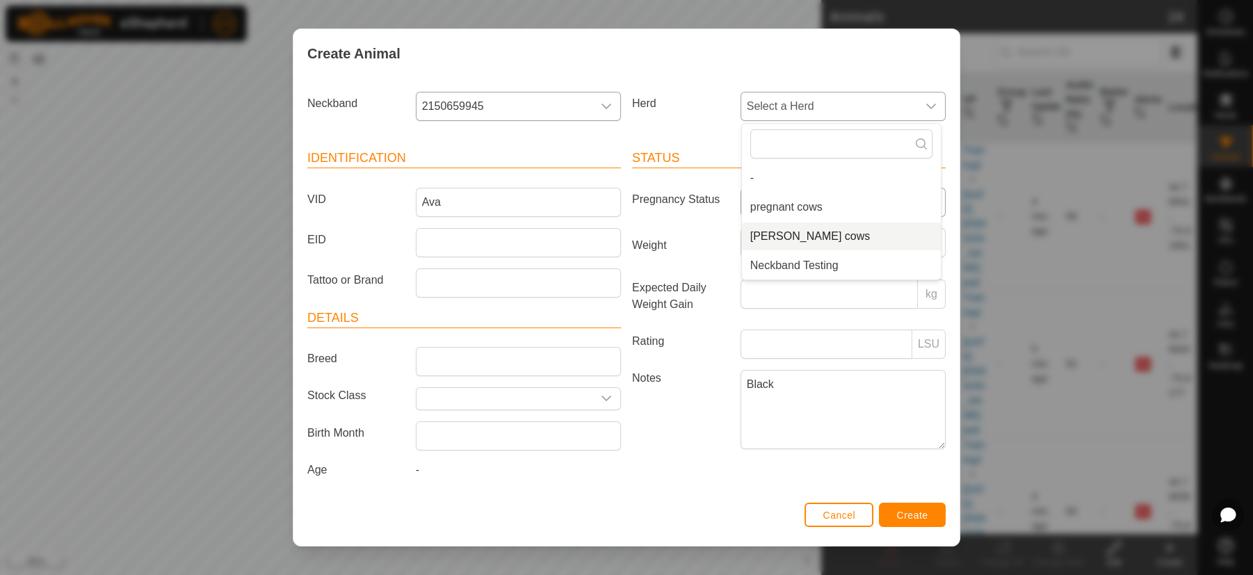
click at [785, 235] on li "[PERSON_NAME] cows" at bounding box center [841, 237] width 199 height 28
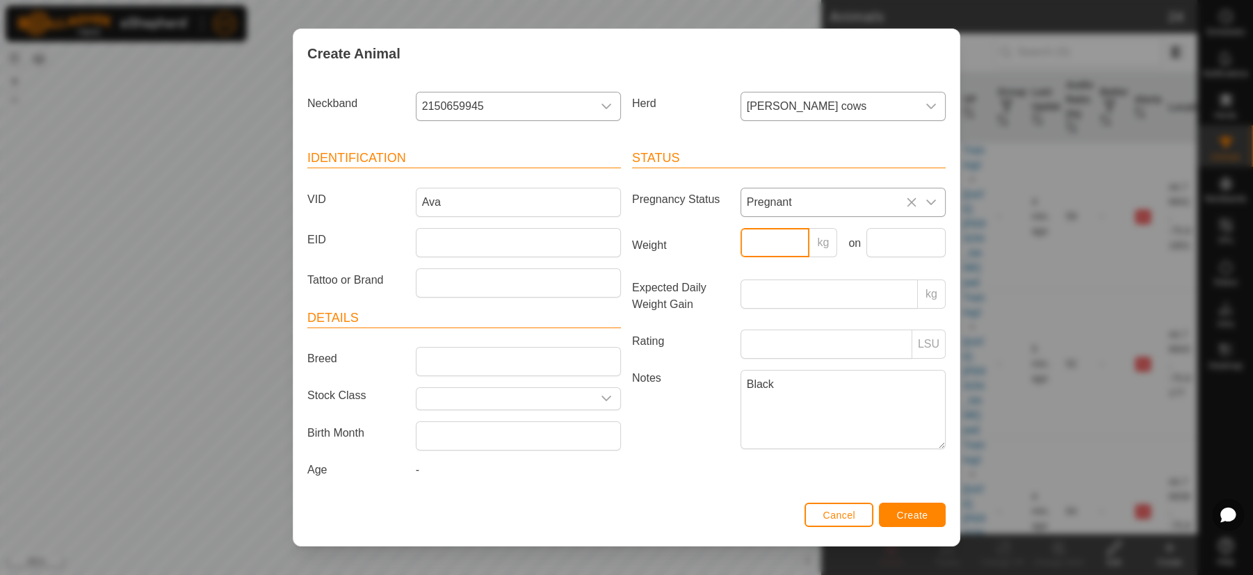
drag, startPoint x: 785, startPoint y: 234, endPoint x: 859, endPoint y: 513, distance: 288.0
click at [859, 513] on div "Create Animal Neckband 2150659945 Herd [PERSON_NAME] cows Identification VID [P…" at bounding box center [627, 287] width 668 height 517
click at [901, 517] on span "Create" at bounding box center [912, 515] width 31 height 11
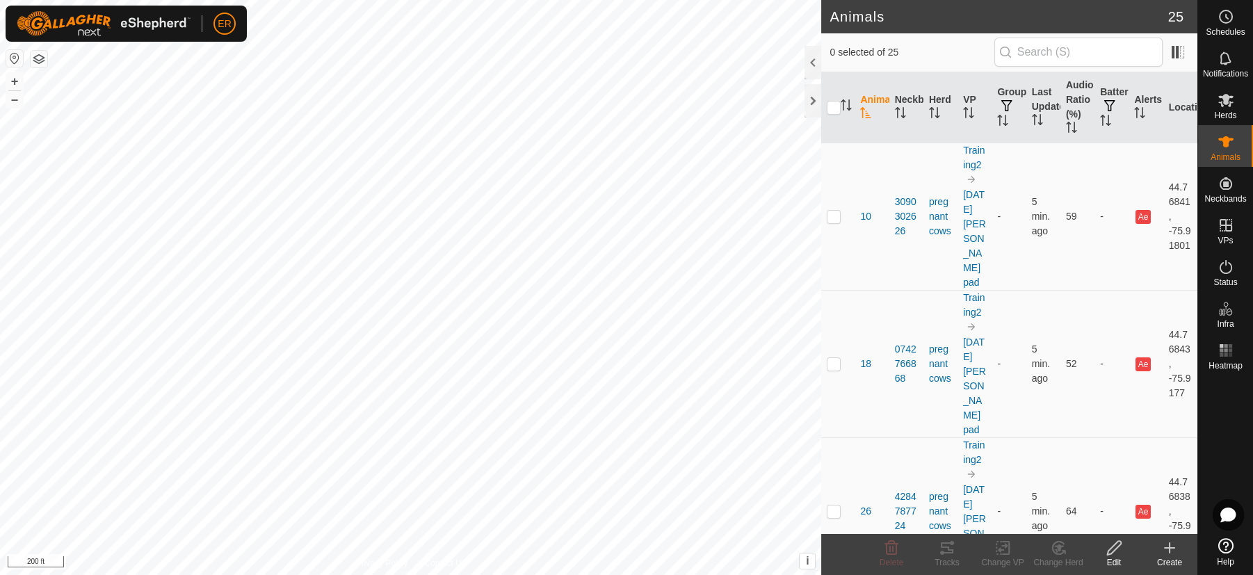
click at [1167, 554] on icon at bounding box center [1170, 548] width 17 height 17
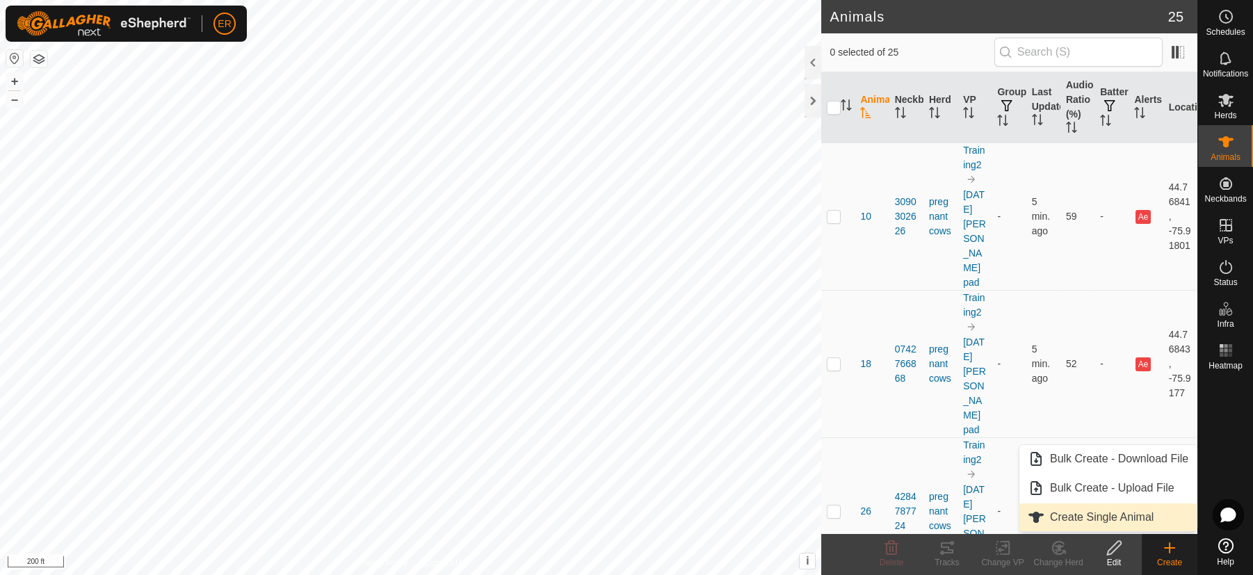
click at [1112, 518] on link "Create Single Animal" at bounding box center [1108, 518] width 177 height 28
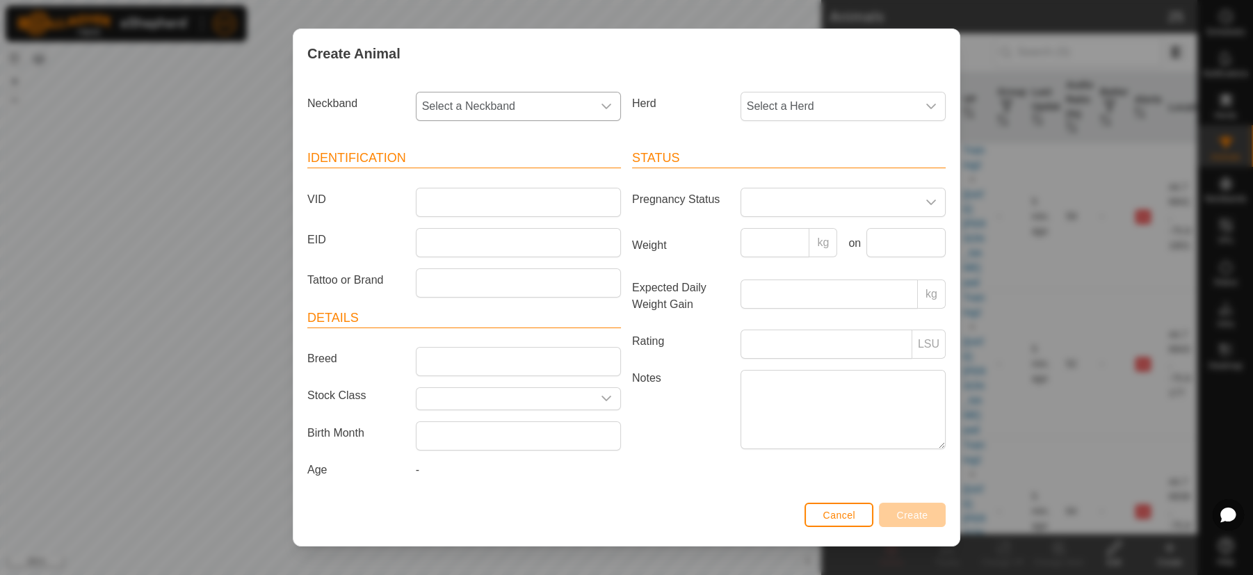
click at [601, 109] on icon "dropdown trigger" at bounding box center [606, 106] width 11 height 11
type input "395"
click at [494, 202] on input "VID" at bounding box center [518, 202] width 205 height 29
click at [503, 98] on span "Select a Neckband" at bounding box center [505, 107] width 176 height 28
click at [504, 108] on span "Select a Neckband" at bounding box center [505, 107] width 176 height 28
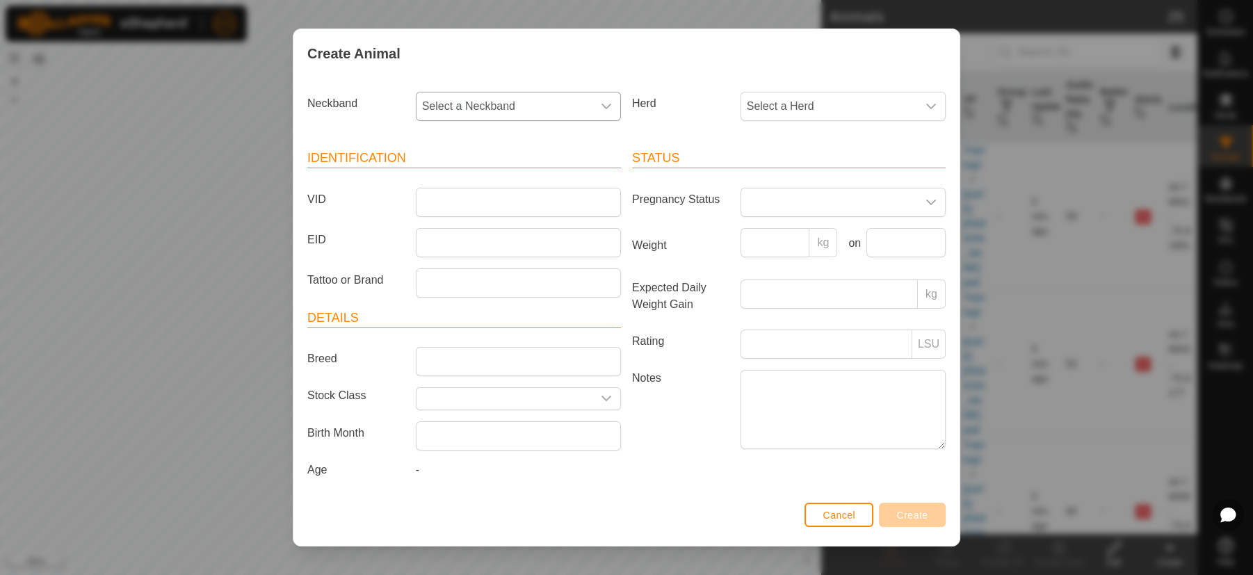
click at [601, 106] on icon "dropdown trigger" at bounding box center [606, 106] width 11 height 11
click at [463, 178] on li "3951801057" at bounding box center [516, 178] width 199 height 28
click at [926, 105] on icon "dropdown trigger" at bounding box center [931, 106] width 11 height 11
click at [792, 232] on li "[PERSON_NAME] cows" at bounding box center [841, 237] width 199 height 28
click at [926, 197] on icon "dropdown trigger" at bounding box center [931, 202] width 11 height 11
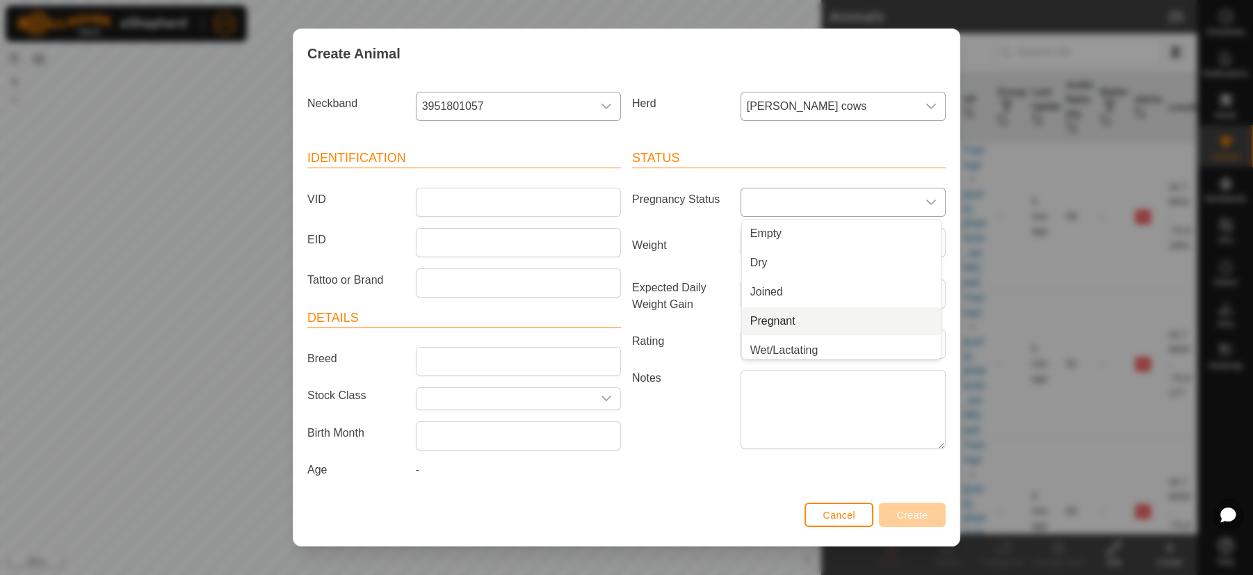
click at [779, 320] on li "Pregnant" at bounding box center [841, 321] width 199 height 28
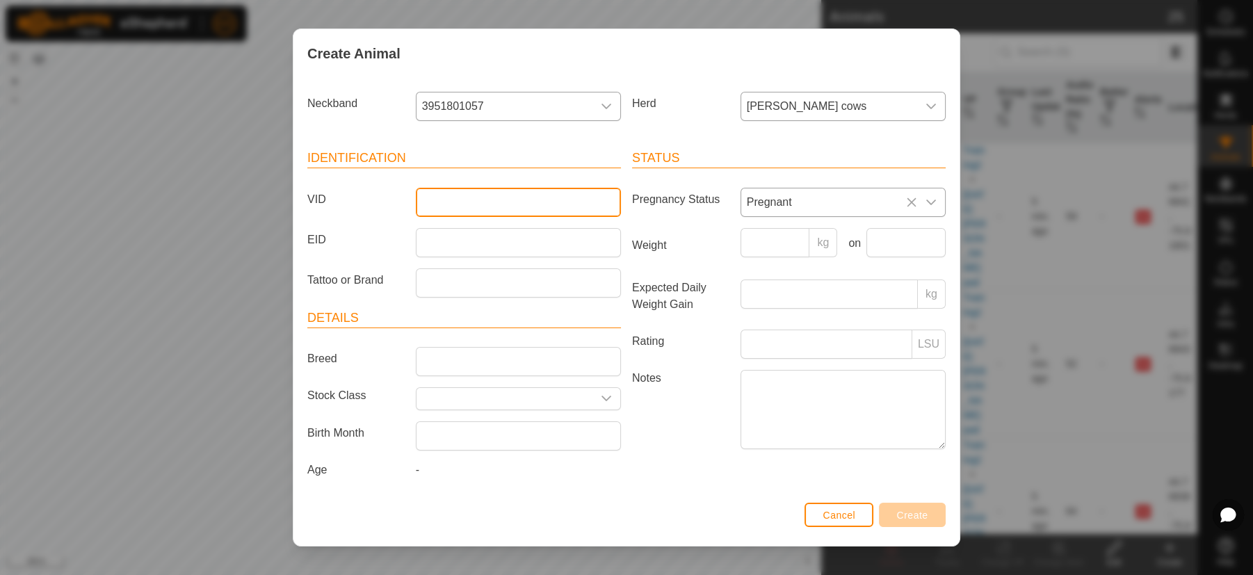
click at [444, 204] on input "VID" at bounding box center [518, 202] width 205 height 29
type input "D"
click at [444, 204] on input "Everest" at bounding box center [518, 202] width 205 height 29
type input "Everest"
click at [908, 514] on span "Create" at bounding box center [912, 515] width 31 height 11
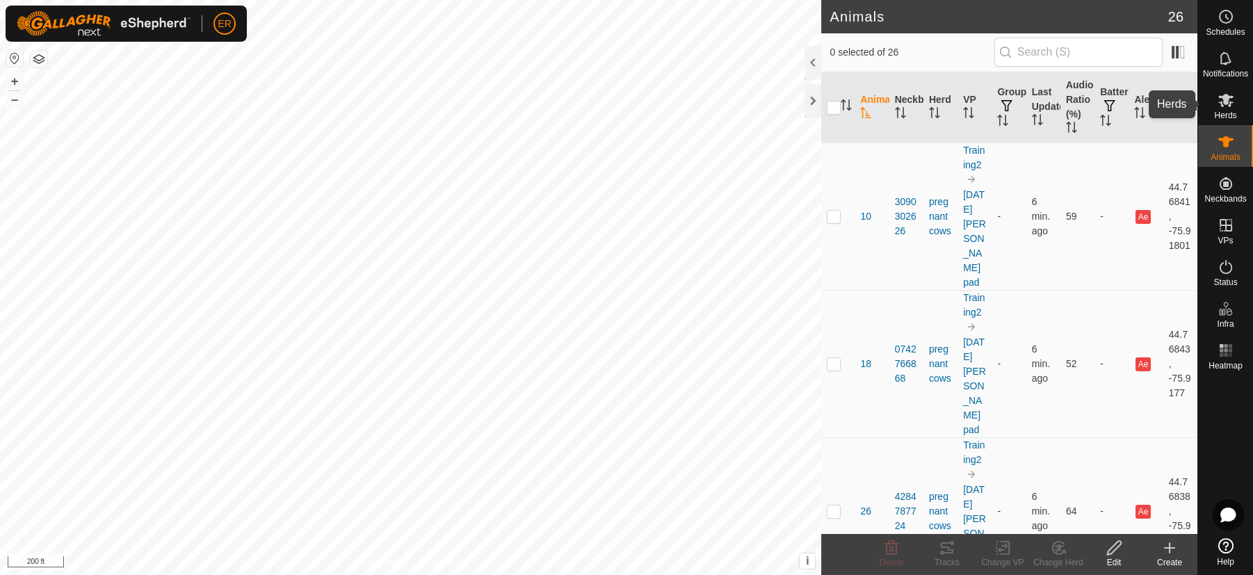
click at [1228, 98] on icon at bounding box center [1226, 100] width 15 height 13
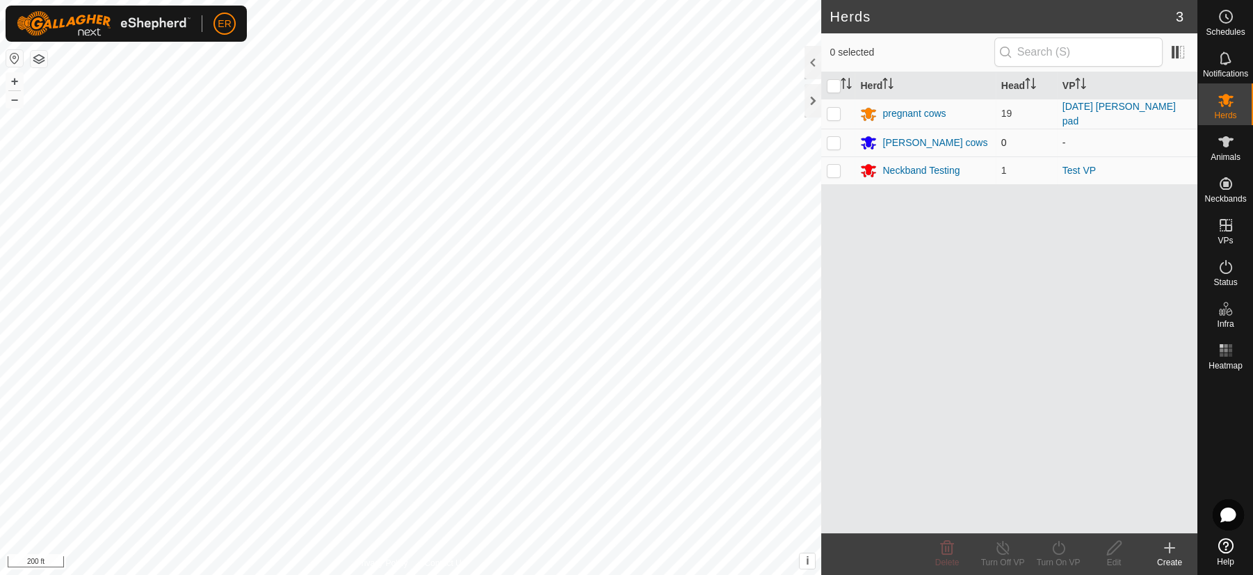
click at [833, 143] on p-checkbox at bounding box center [834, 142] width 14 height 11
checkbox input "true"
click at [1171, 548] on icon at bounding box center [1170, 548] width 10 height 0
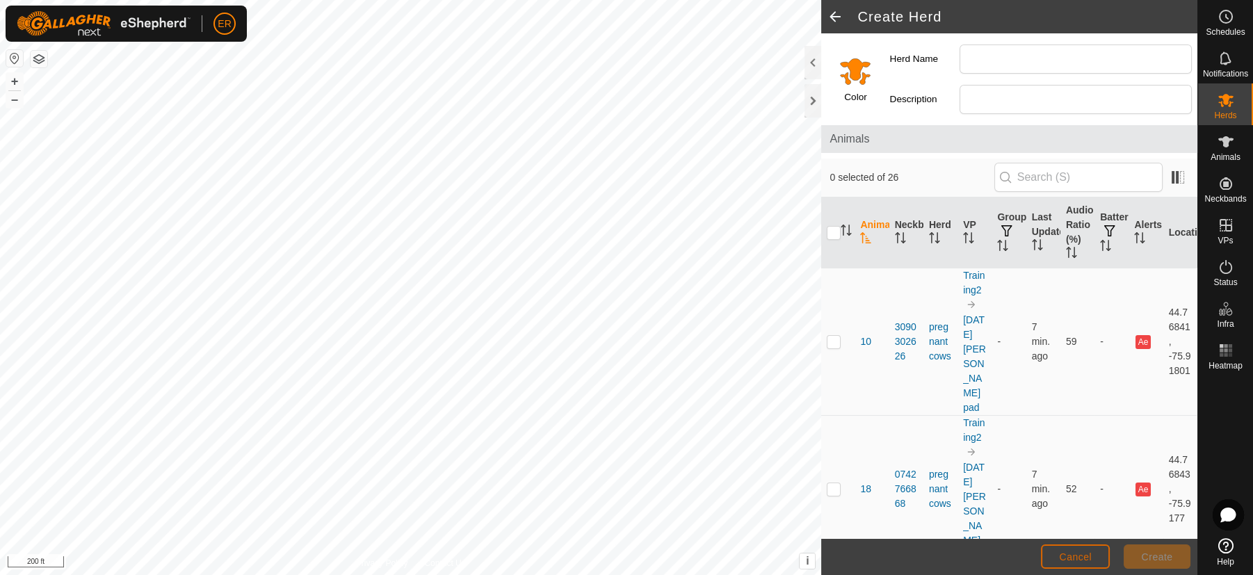
click at [1078, 560] on span "Cancel" at bounding box center [1075, 557] width 33 height 11
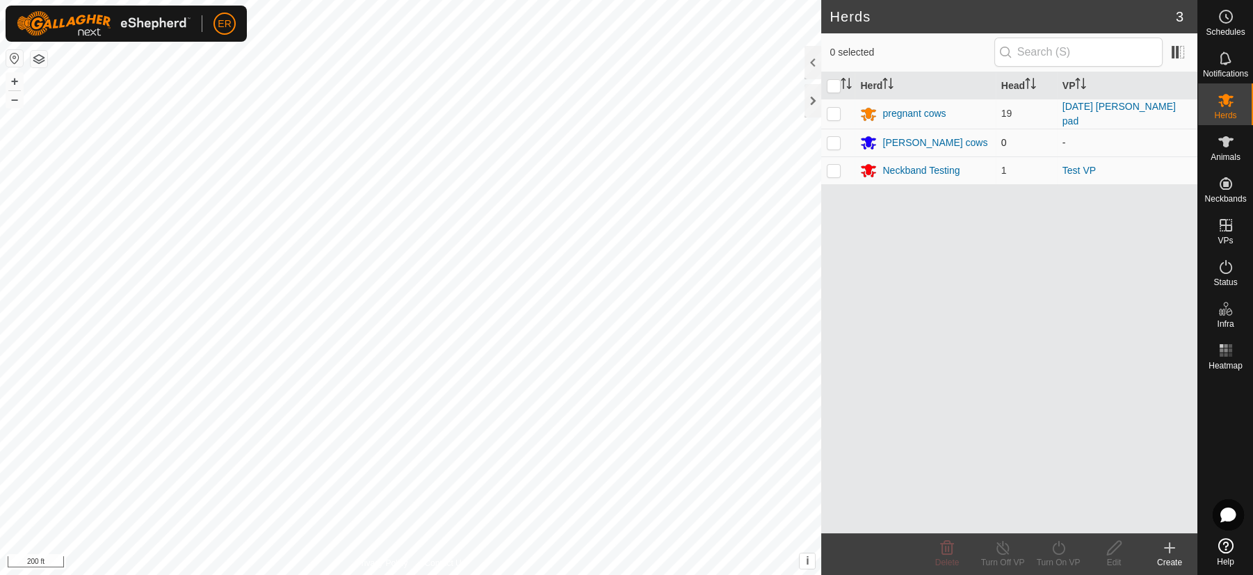
click at [836, 143] on p-checkbox at bounding box center [834, 142] width 14 height 11
checkbox input "true"
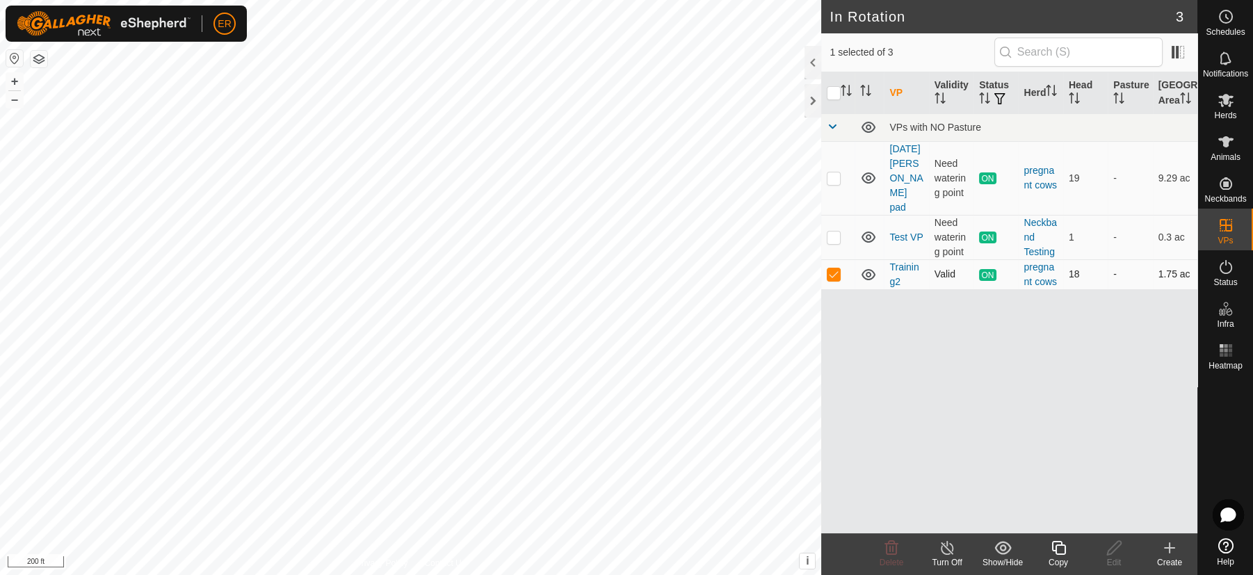
click at [833, 273] on p-checkbox at bounding box center [834, 273] width 14 height 11
click at [833, 277] on p-checkbox at bounding box center [834, 273] width 14 height 11
click at [835, 273] on p-checkbox at bounding box center [834, 273] width 14 height 11
checkbox input "true"
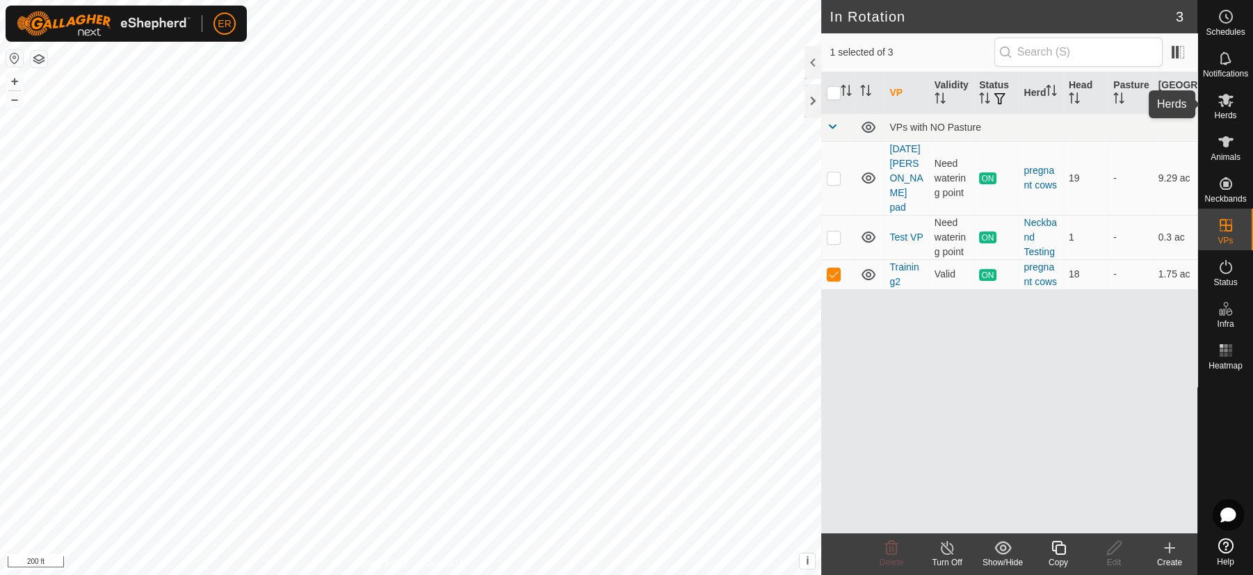
click at [1232, 99] on icon at bounding box center [1226, 100] width 17 height 17
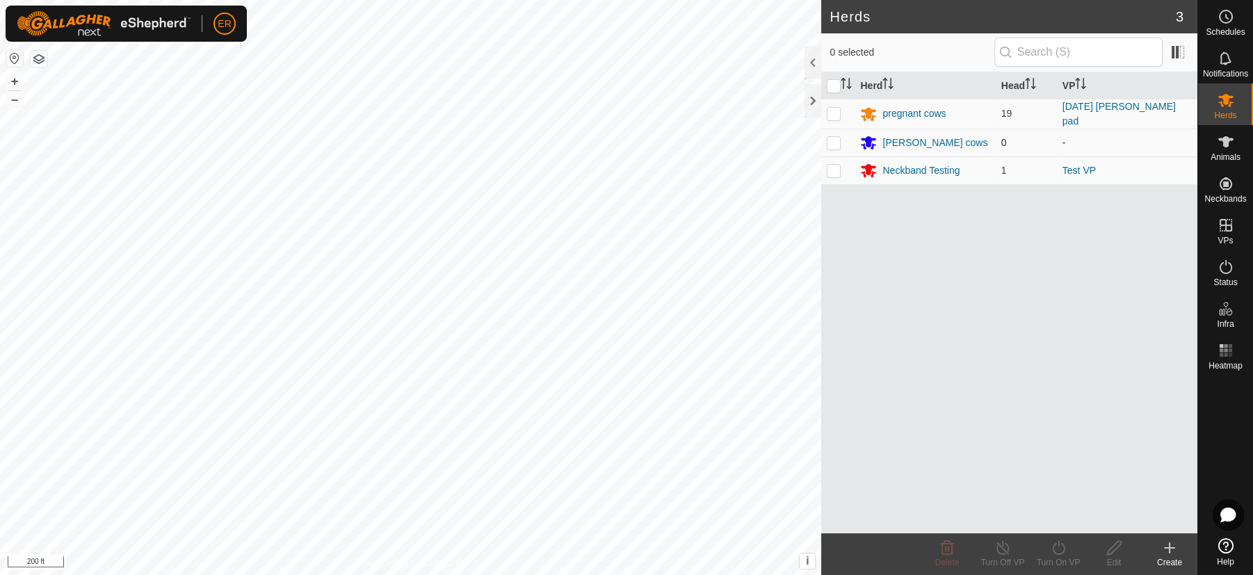
click at [834, 139] on p-checkbox at bounding box center [834, 142] width 14 height 11
checkbox input "true"
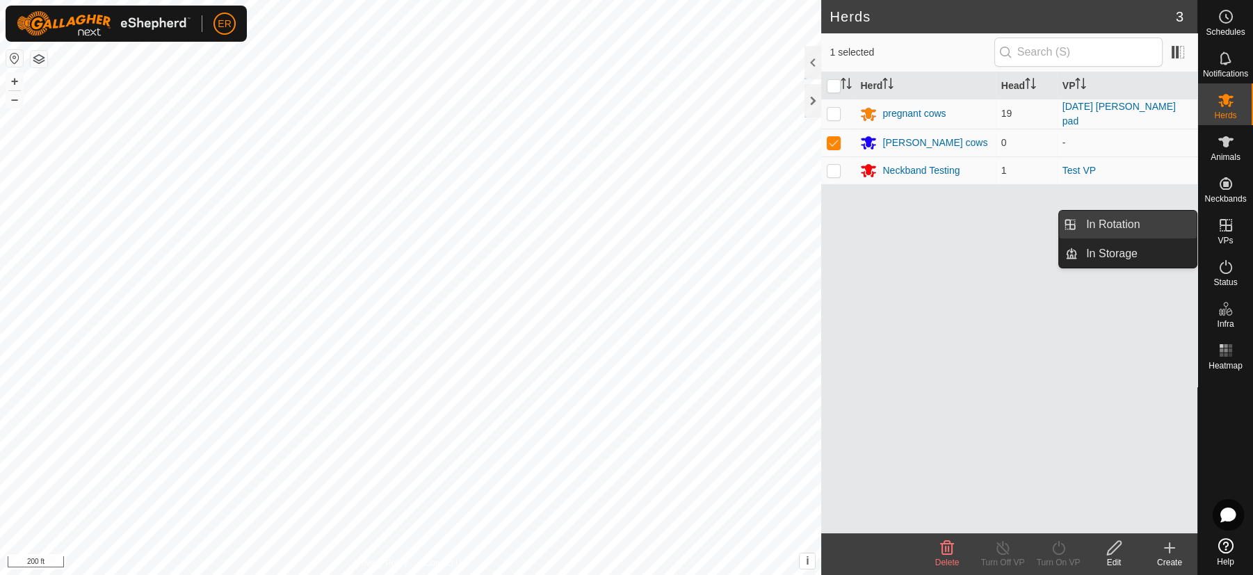
click at [1163, 227] on link "In Rotation" at bounding box center [1137, 225] width 119 height 28
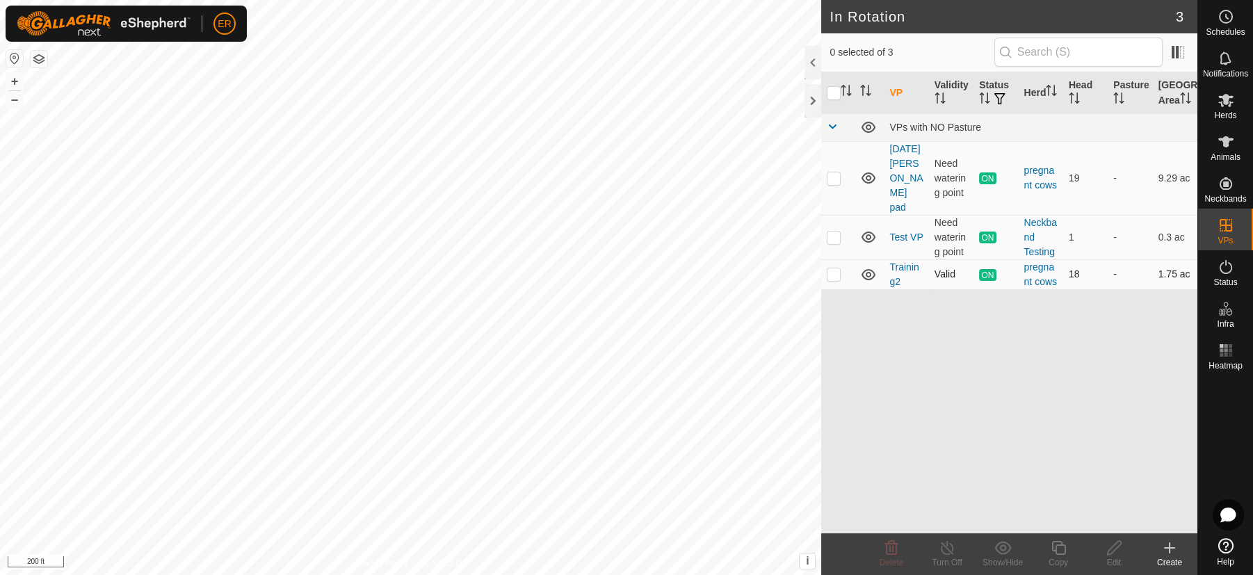
click at [831, 262] on td at bounding box center [837, 274] width 33 height 30
click at [837, 273] on p-checkbox at bounding box center [834, 273] width 14 height 11
click at [829, 274] on p-checkbox at bounding box center [834, 273] width 14 height 11
checkbox input "true"
click at [1226, 97] on icon at bounding box center [1226, 100] width 15 height 13
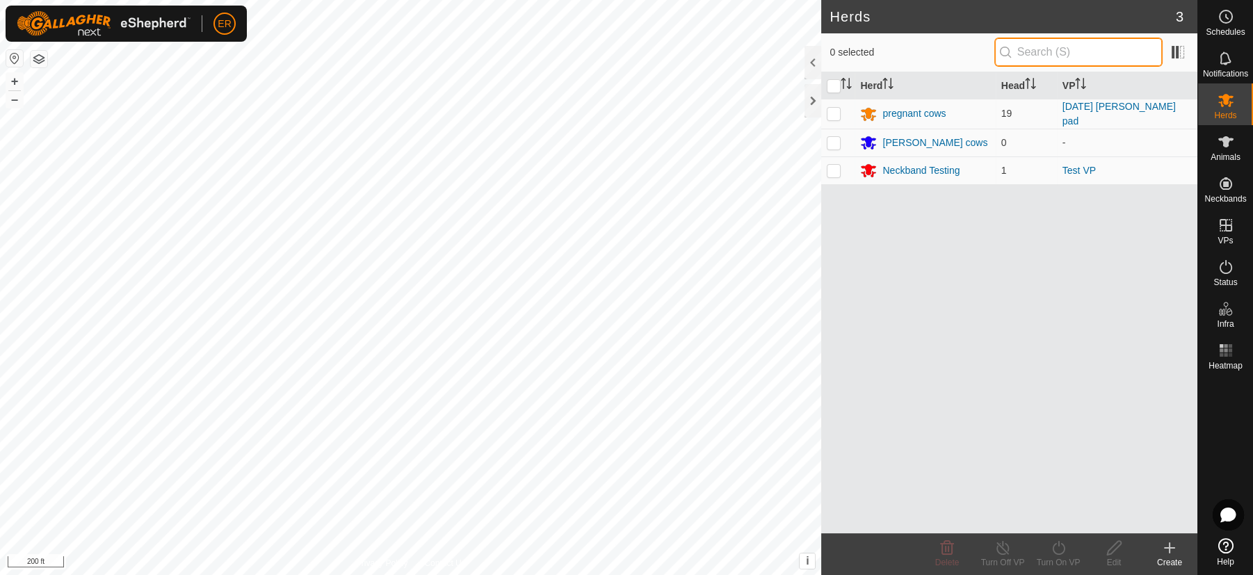
click at [1128, 53] on input "text" at bounding box center [1079, 52] width 168 height 29
click at [835, 85] on input "checkbox" at bounding box center [834, 86] width 14 height 14
checkbox input "true"
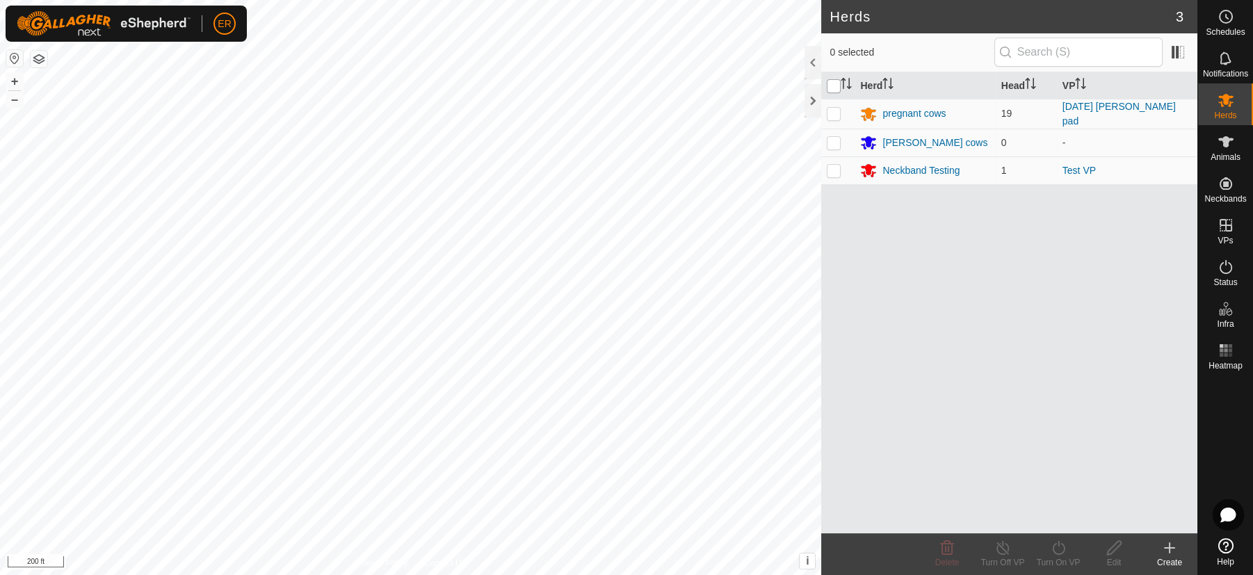
checkbox input "true"
click at [835, 85] on input "checkbox" at bounding box center [834, 86] width 14 height 14
checkbox input "false"
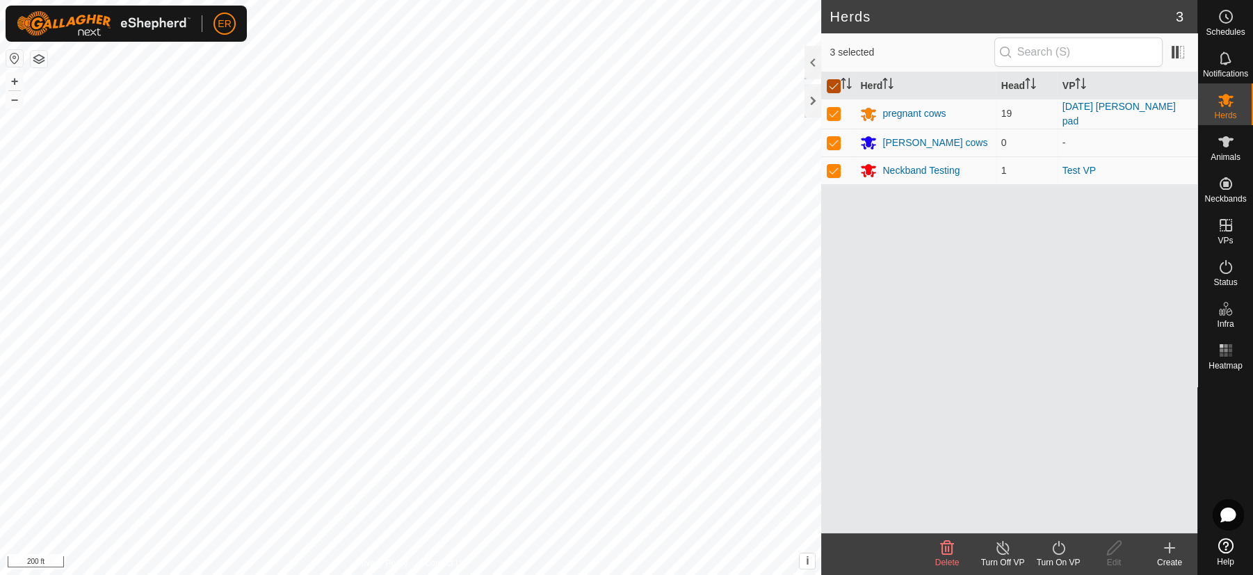
checkbox input "false"
click at [1034, 82] on icon "Activate to sort" at bounding box center [1030, 83] width 11 height 11
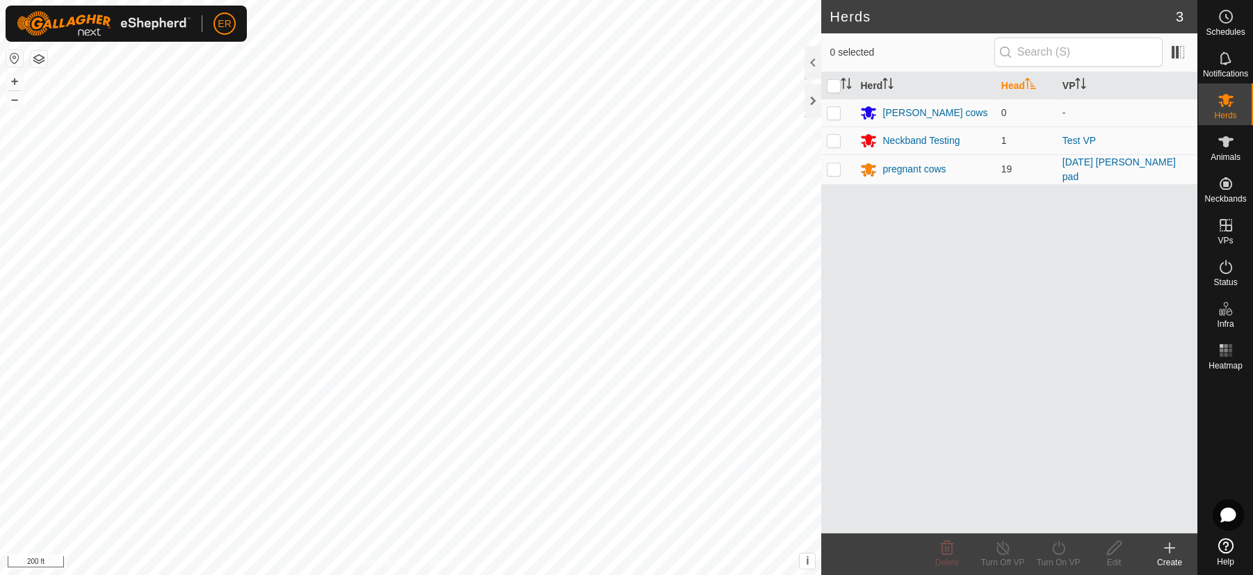
click at [1034, 82] on icon "Activate to sort" at bounding box center [1030, 83] width 11 height 11
click at [1230, 517] on icon at bounding box center [1228, 515] width 15 height 15
click at [0, 0] on icon at bounding box center [0, 0] width 0 height 0
click at [1228, 550] on icon at bounding box center [1226, 545] width 15 height 15
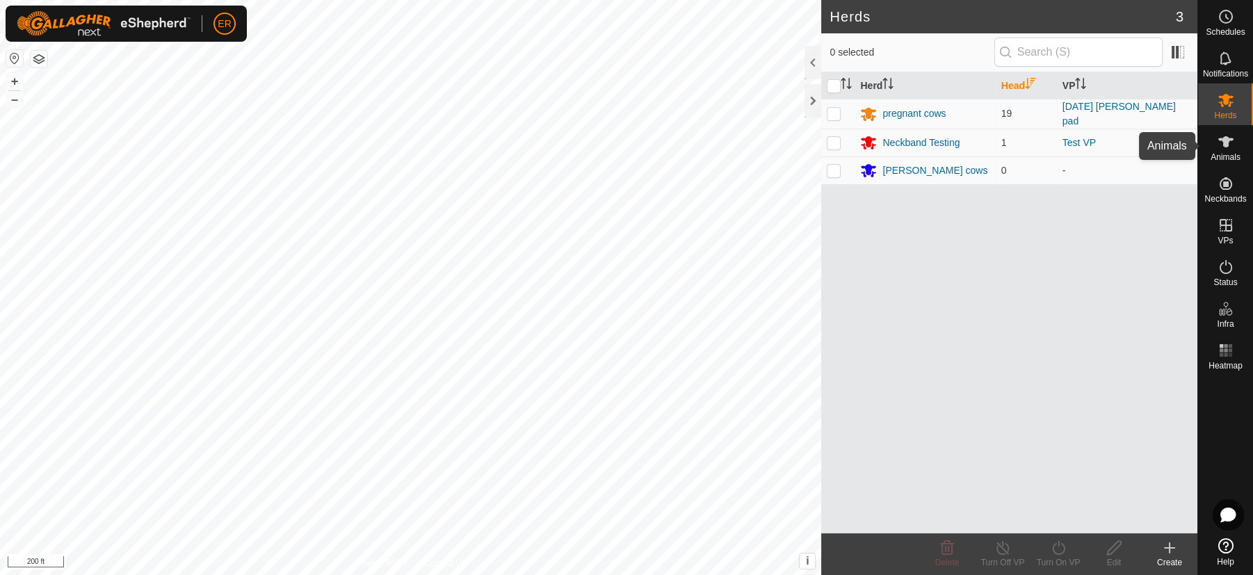
click at [1226, 145] on icon at bounding box center [1226, 141] width 15 height 11
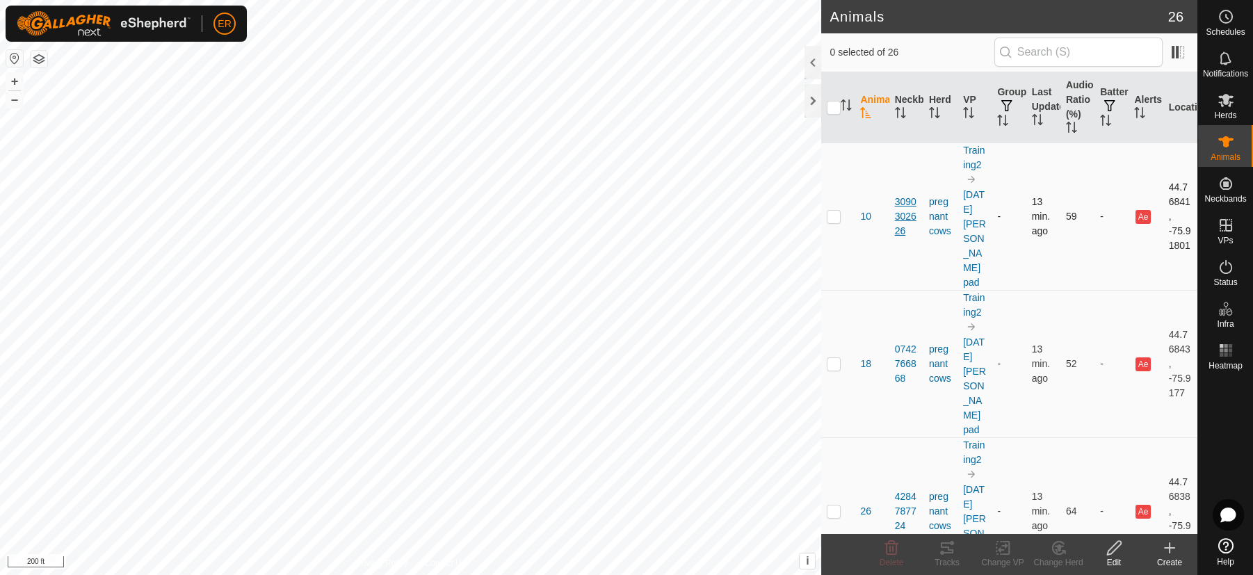
drag, startPoint x: 1226, startPoint y: 145, endPoint x: 897, endPoint y: 207, distance: 334.8
click at [897, 207] on div "Schedules Notifications Herds Animals Neckbands VPs Status Infra Heatmap Help A…" at bounding box center [626, 287] width 1253 height 575
click at [1224, 141] on icon at bounding box center [1226, 141] width 15 height 11
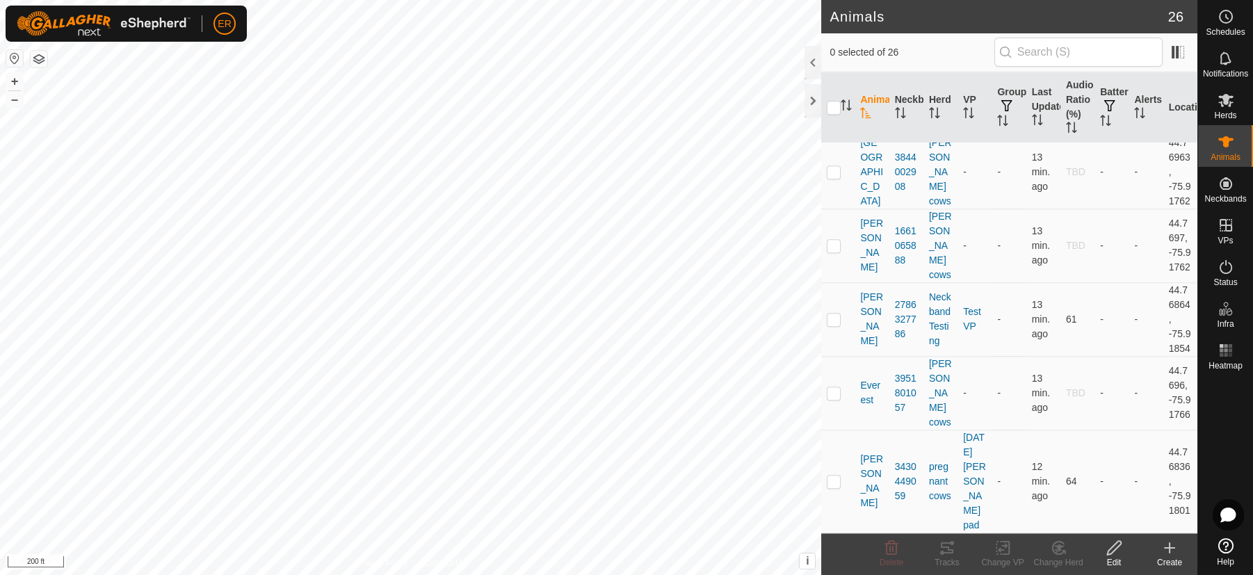
scroll to position [2948, 0]
click at [835, 319] on p-checkbox at bounding box center [834, 319] width 14 height 11
click at [833, 316] on p-checkbox at bounding box center [834, 319] width 14 height 11
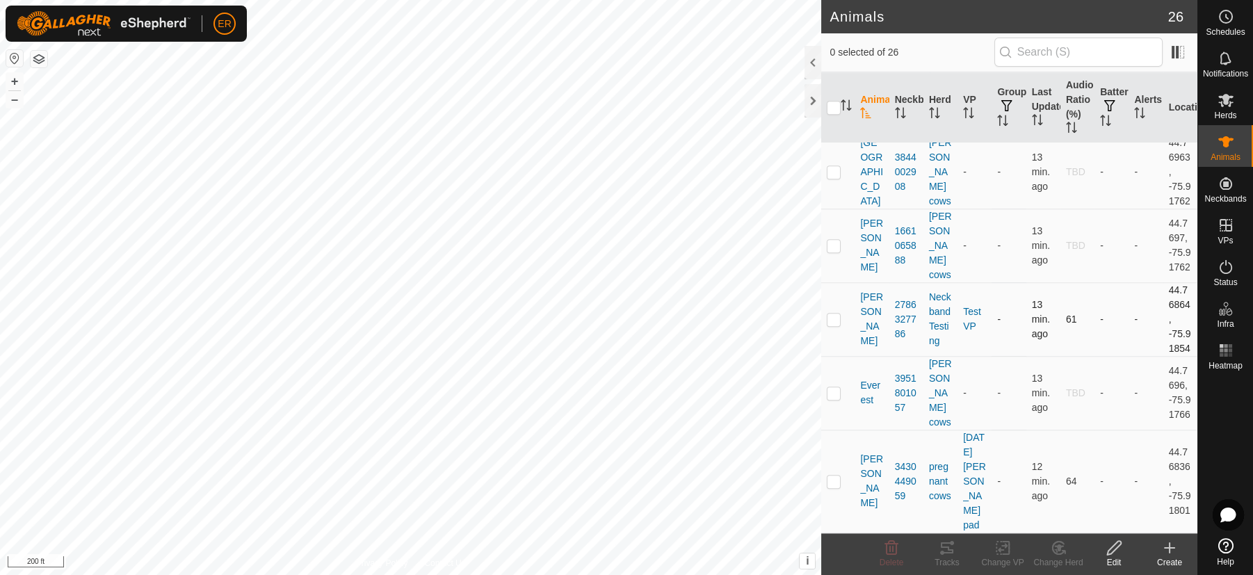
click at [833, 316] on p-checkbox at bounding box center [834, 319] width 14 height 11
click at [1061, 549] on icon at bounding box center [1058, 548] width 17 height 17
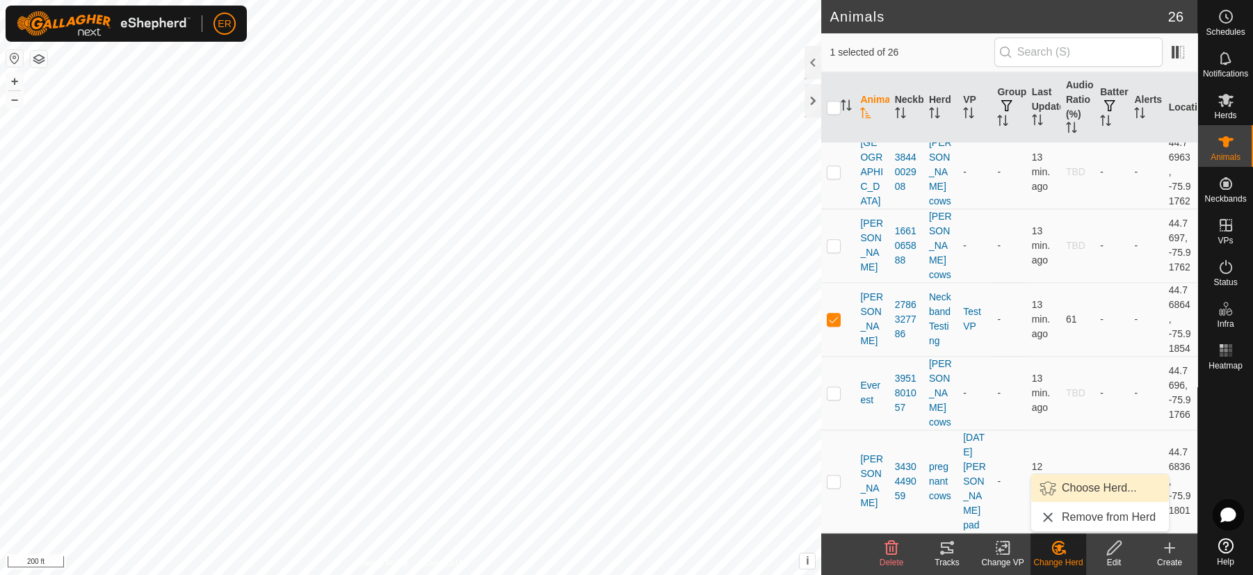
click at [1084, 488] on link "Choose Herd..." at bounding box center [1101, 488] width 138 height 28
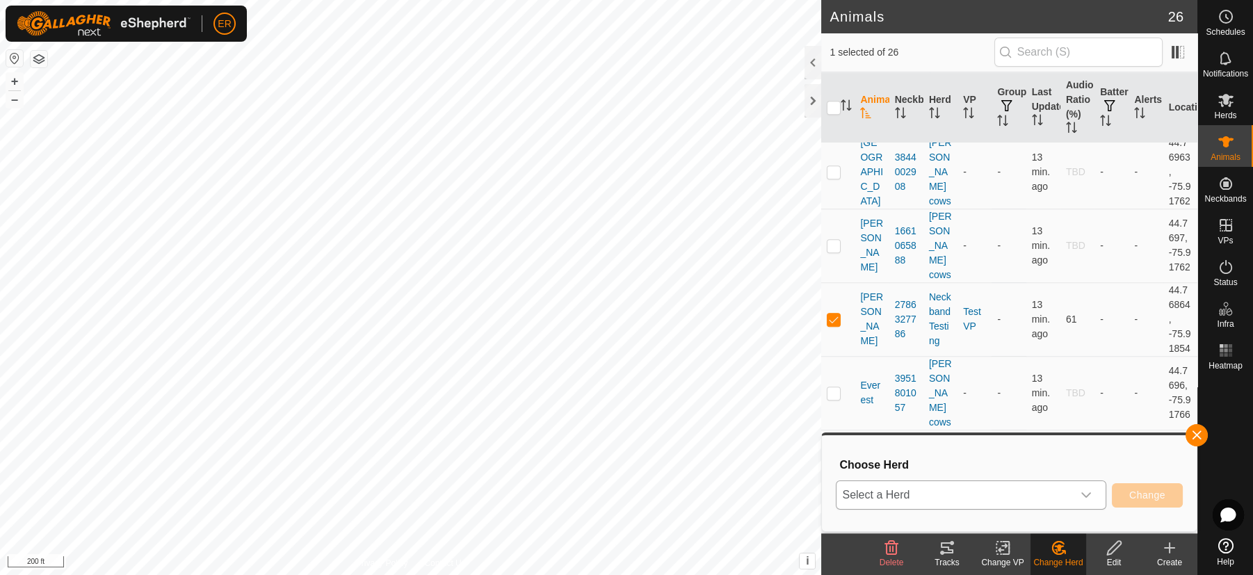
click at [1082, 494] on icon "dropdown trigger" at bounding box center [1086, 495] width 11 height 11
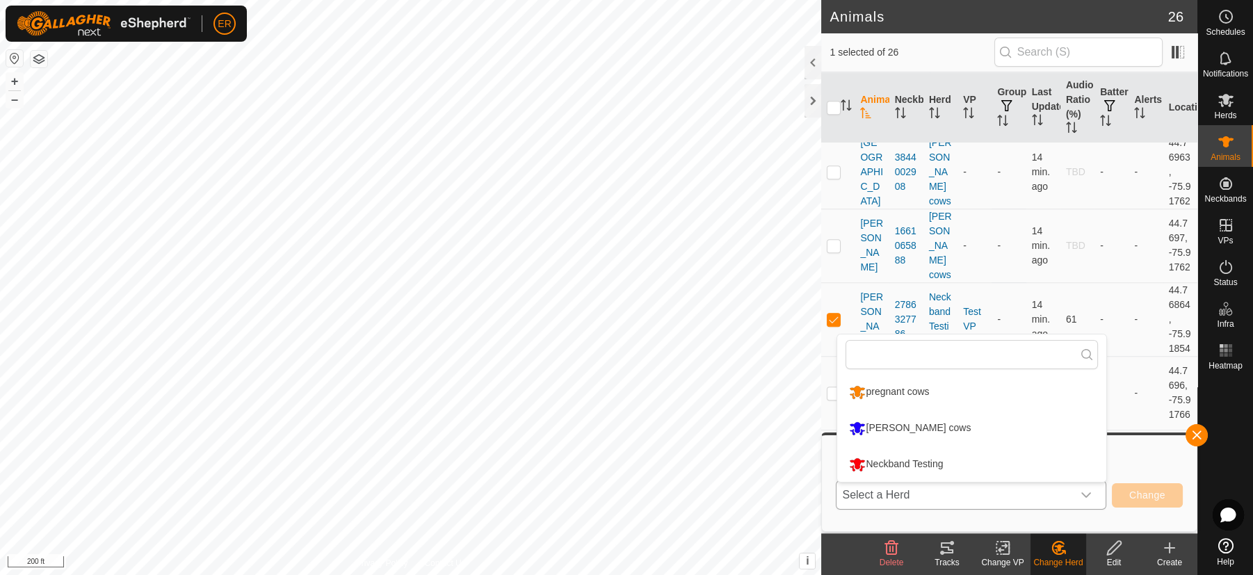
click at [882, 391] on li "pregnant cows" at bounding box center [971, 392] width 269 height 35
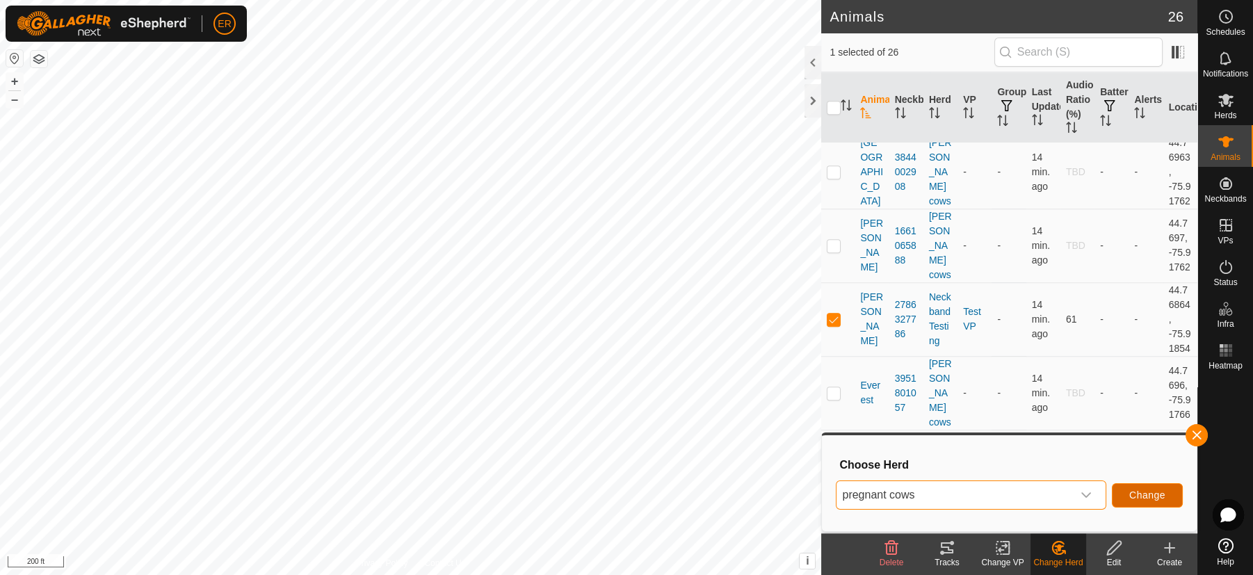
click at [1147, 492] on span "Change" at bounding box center [1148, 495] width 36 height 11
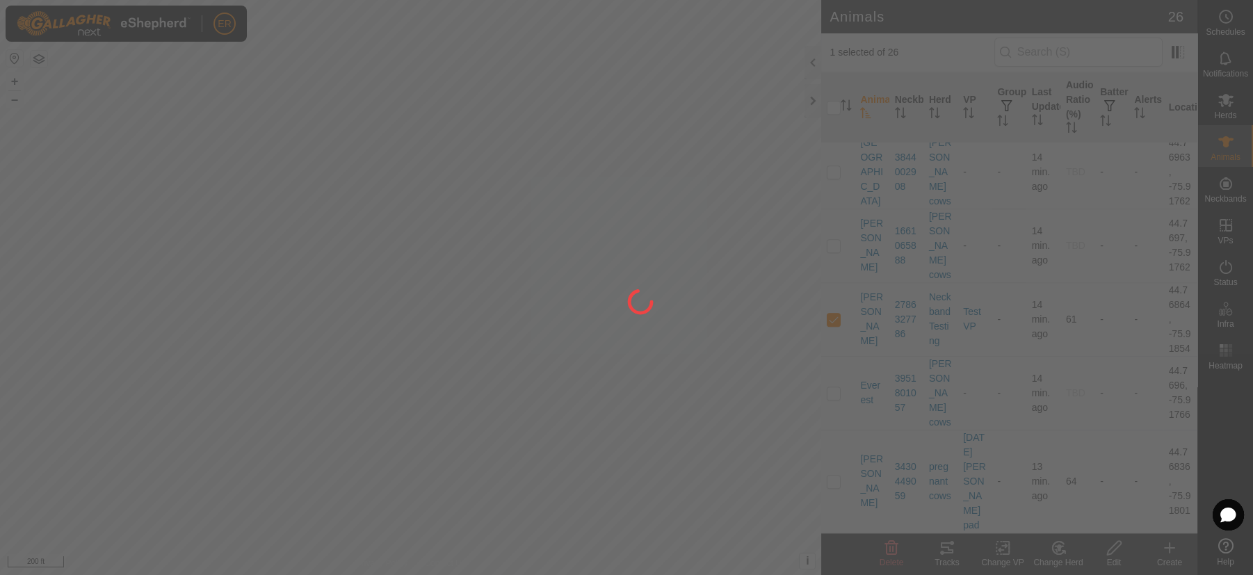
checkbox input "false"
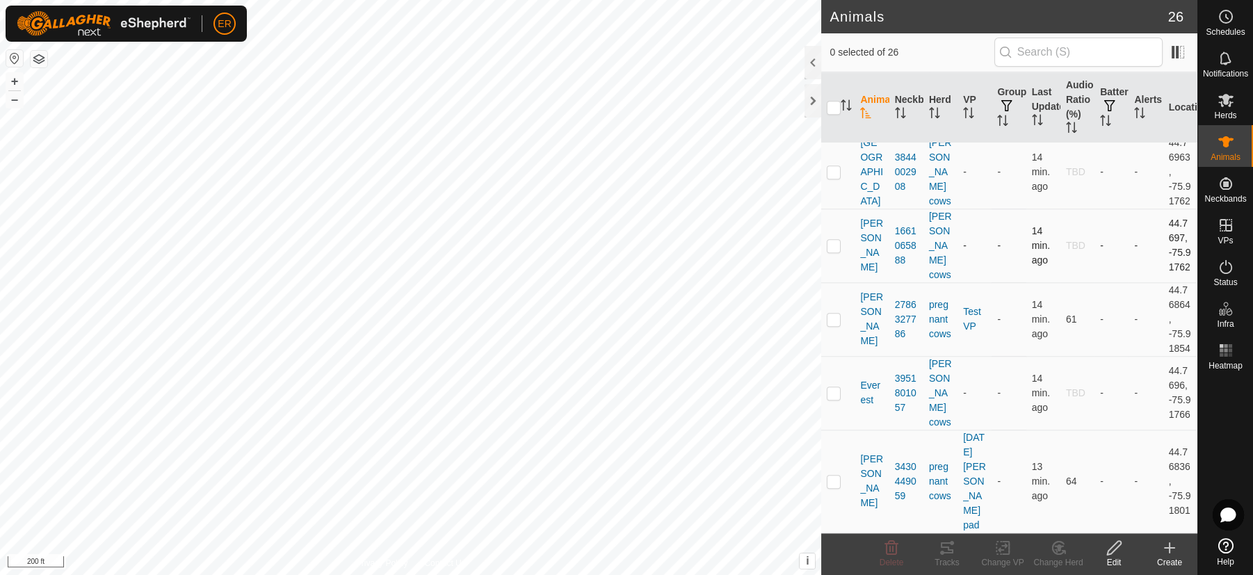
click at [835, 240] on p-checkbox at bounding box center [834, 245] width 14 height 11
checkbox input "true"
click at [831, 282] on td at bounding box center [837, 319] width 33 height 74
checkbox input "true"
click at [835, 240] on p-checkbox at bounding box center [834, 245] width 14 height 11
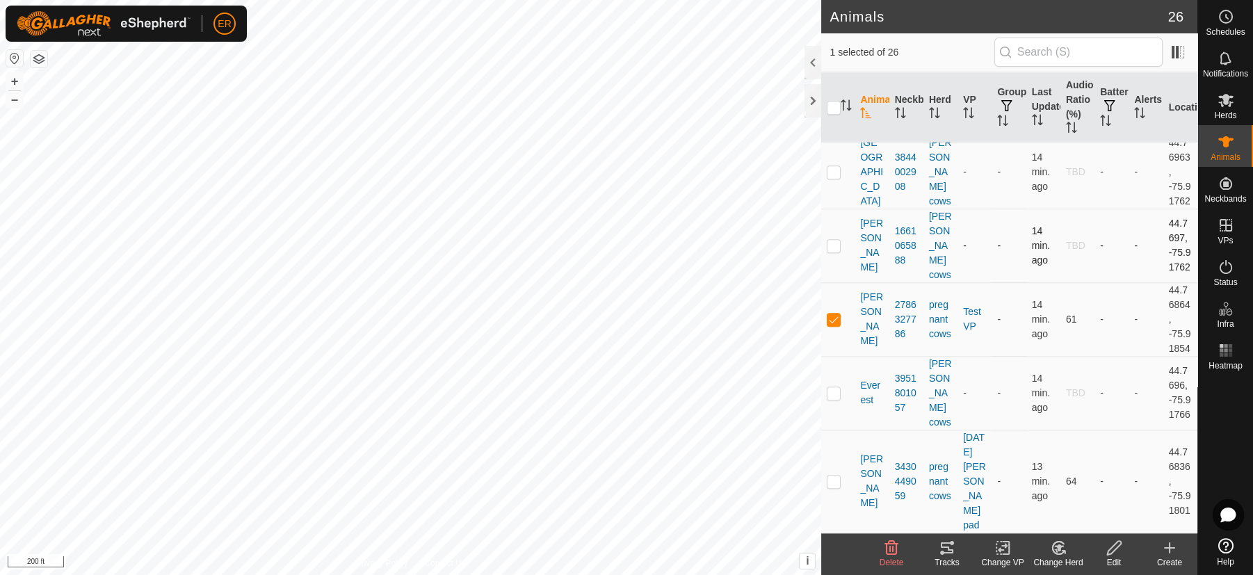
click at [835, 240] on p-checkbox at bounding box center [834, 245] width 14 height 11
checkbox input "false"
click at [835, 316] on p-checkbox at bounding box center [834, 319] width 14 height 11
checkbox input "false"
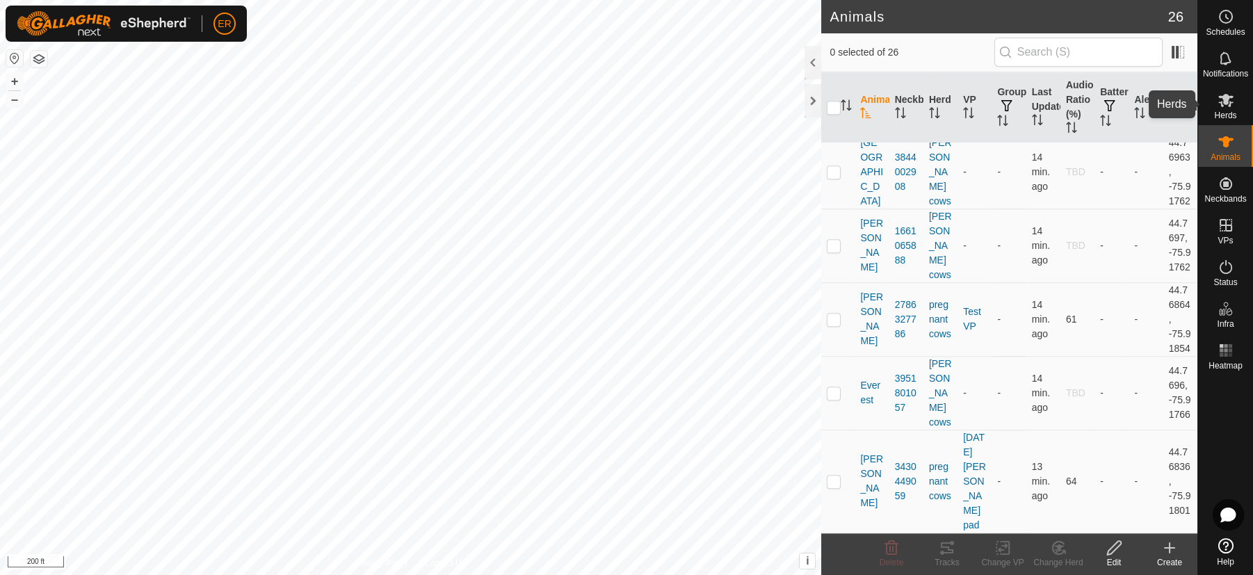
click at [1225, 97] on icon at bounding box center [1226, 100] width 15 height 13
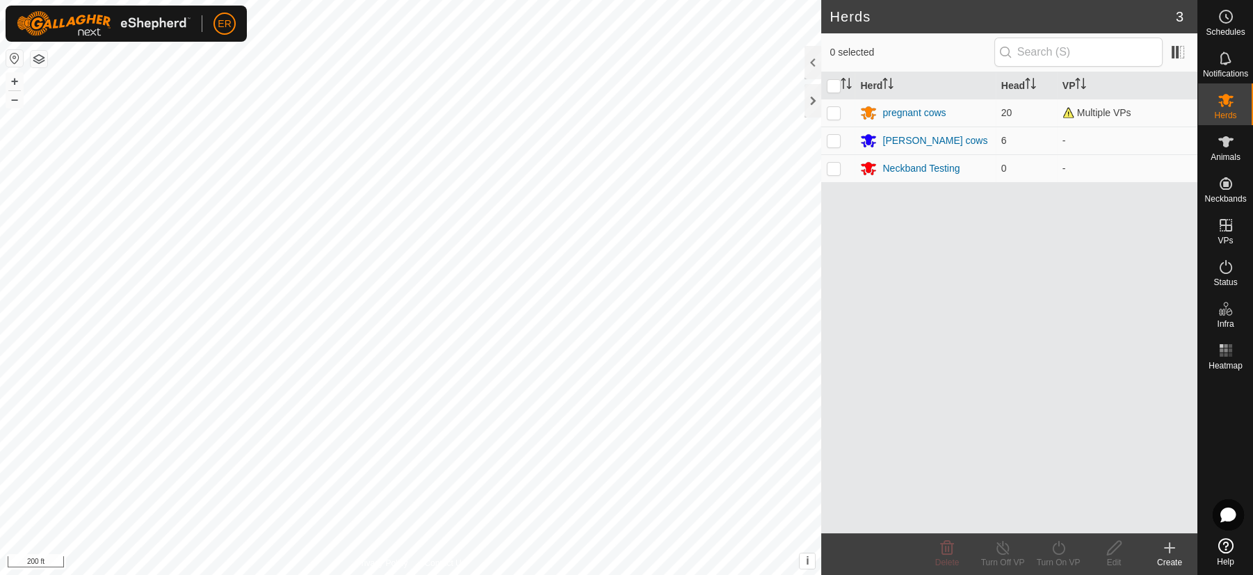
click at [1226, 546] on icon at bounding box center [1226, 545] width 15 height 15
click at [838, 141] on p-checkbox at bounding box center [834, 140] width 14 height 11
checkbox input "true"
click at [1059, 548] on icon at bounding box center [1058, 548] width 17 height 17
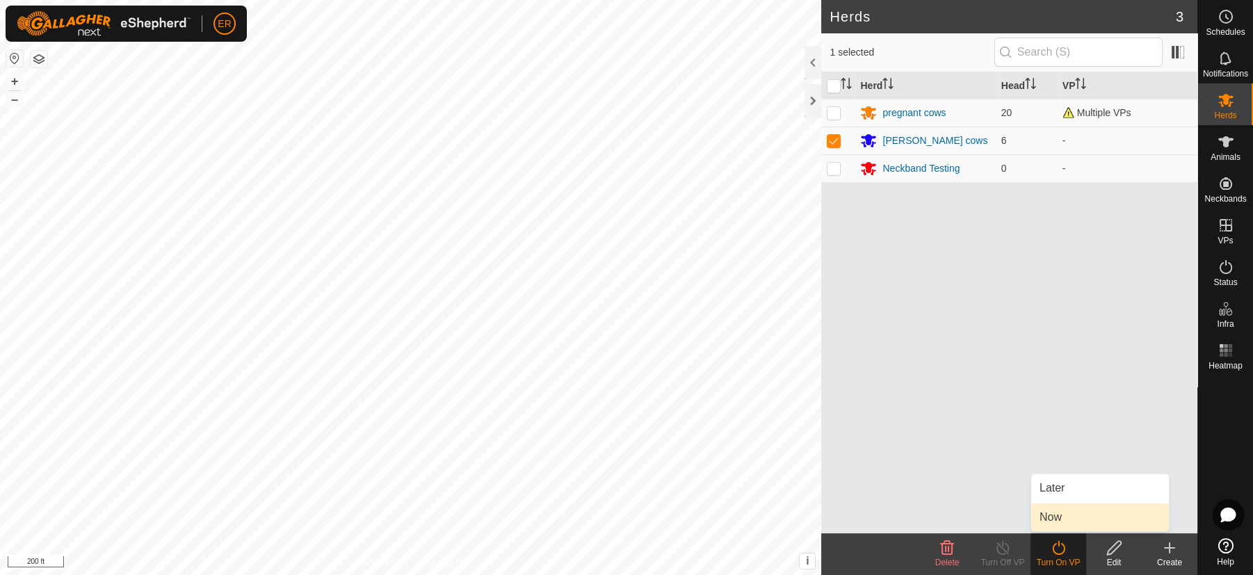
click at [1054, 520] on link "Now" at bounding box center [1101, 518] width 138 height 28
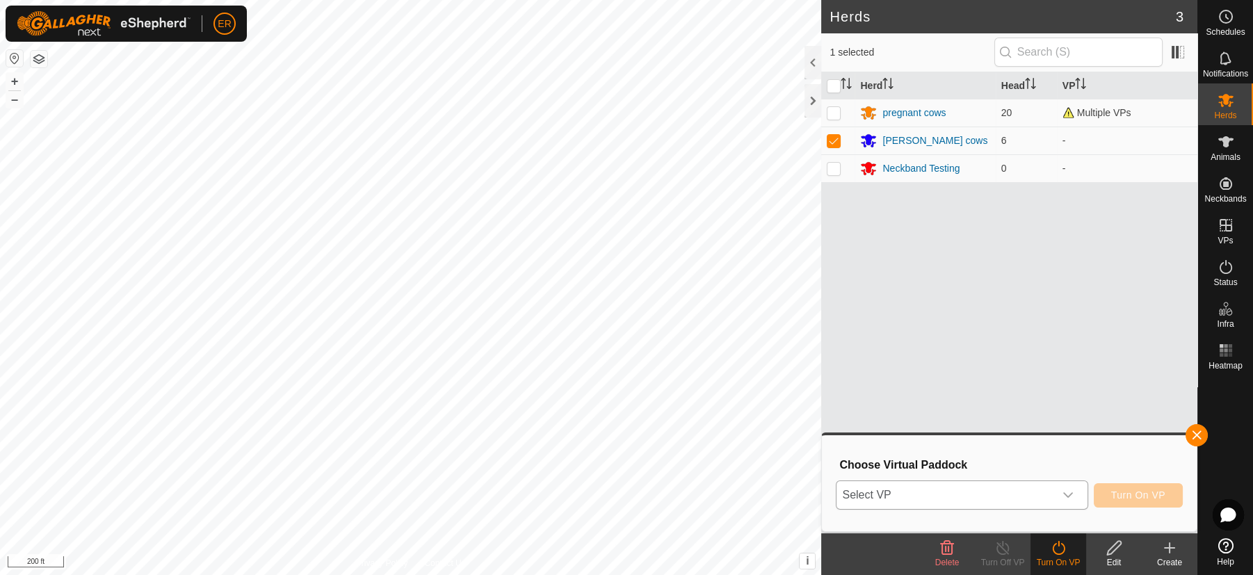
click at [1068, 492] on icon "dropdown trigger" at bounding box center [1068, 495] width 11 height 11
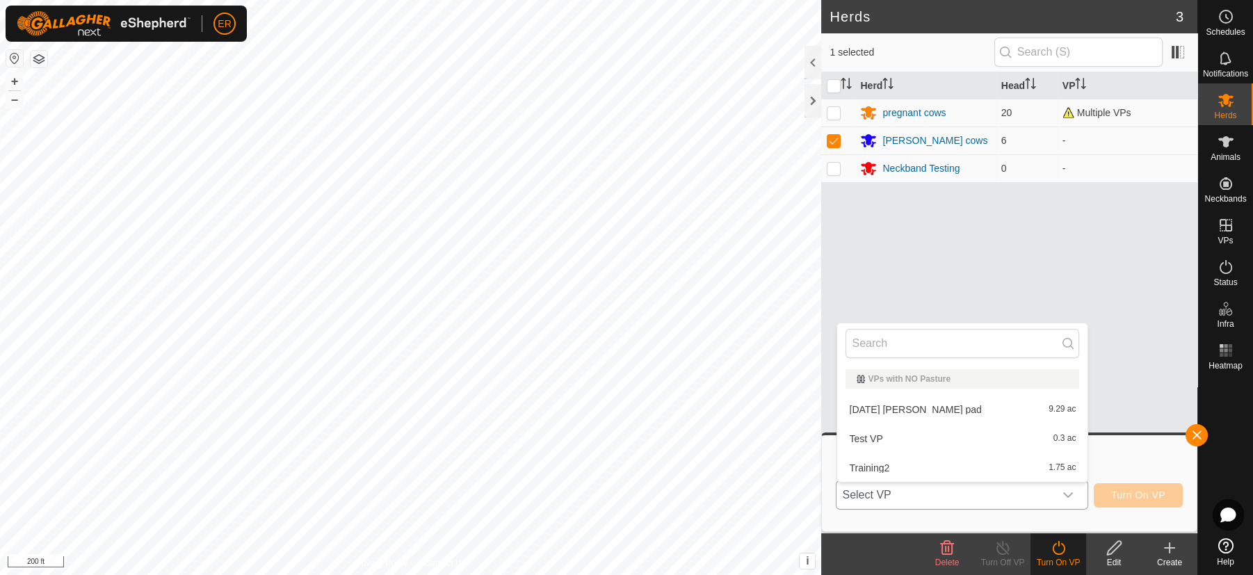
click at [879, 467] on li "Training2 1.75 ac" at bounding box center [962, 468] width 250 height 28
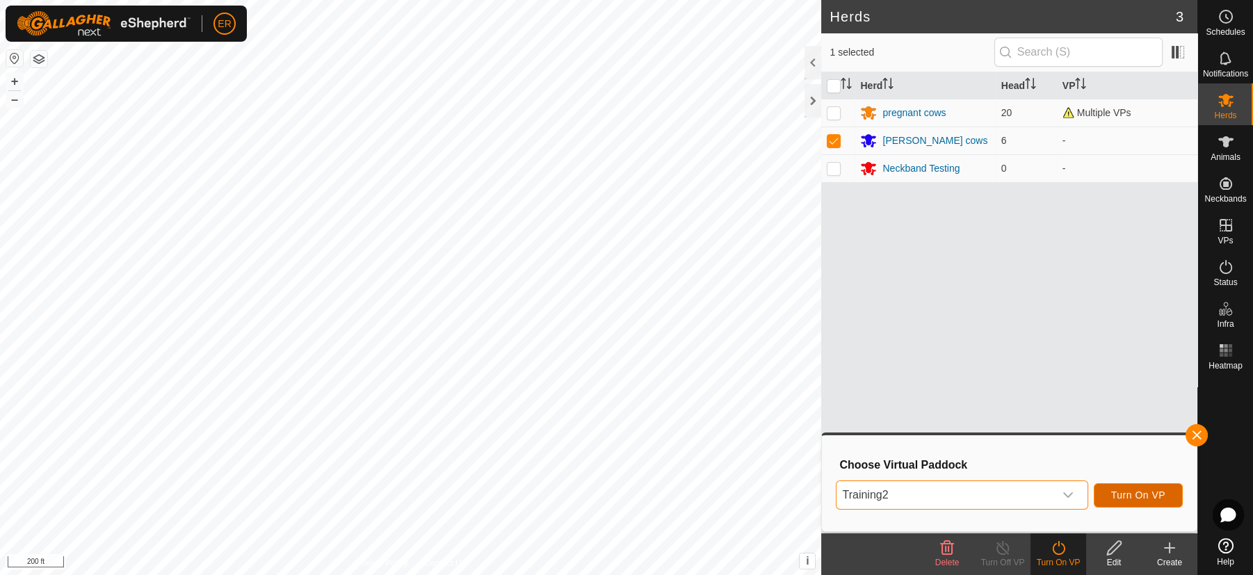
click at [1120, 491] on span "Turn On VP" at bounding box center [1138, 495] width 54 height 11
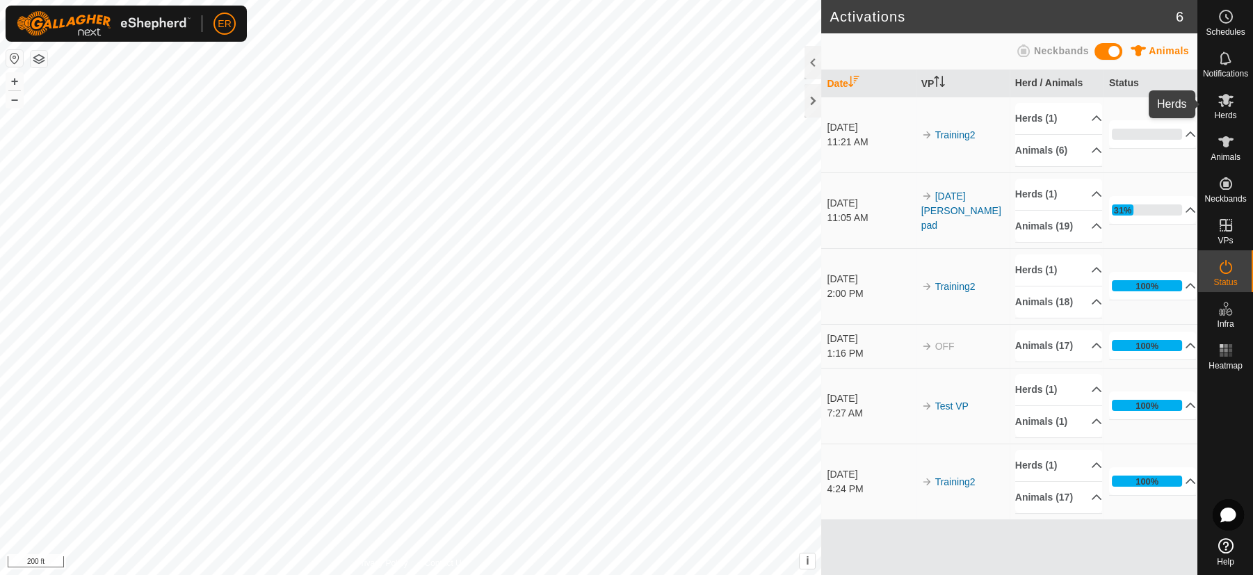
click at [1223, 97] on icon at bounding box center [1226, 100] width 15 height 13
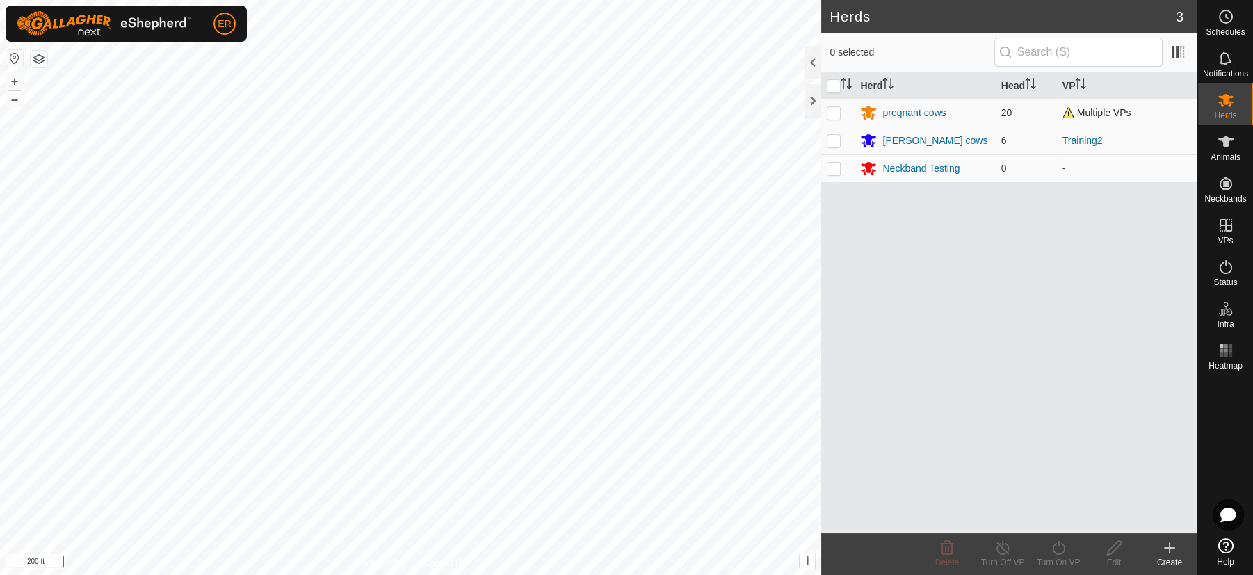
click at [1080, 113] on span "Multiple VPs" at bounding box center [1097, 112] width 69 height 11
click at [833, 115] on p-checkbox at bounding box center [834, 112] width 14 height 11
click at [836, 109] on p-checkbox at bounding box center [834, 112] width 14 height 11
checkbox input "true"
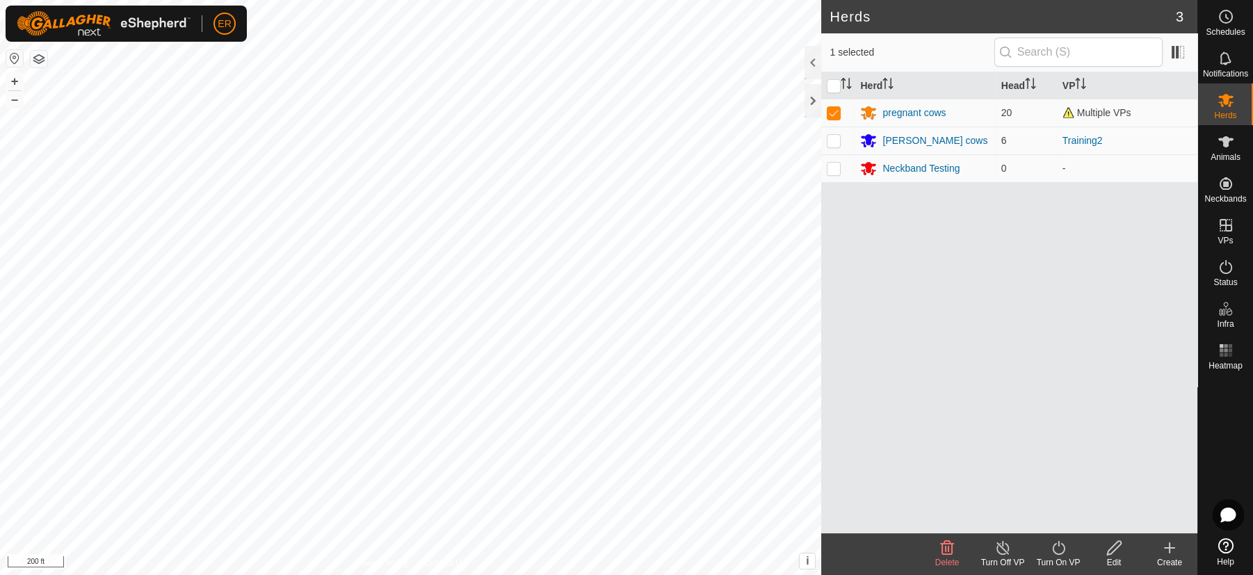
click at [1054, 549] on icon at bounding box center [1058, 548] width 17 height 17
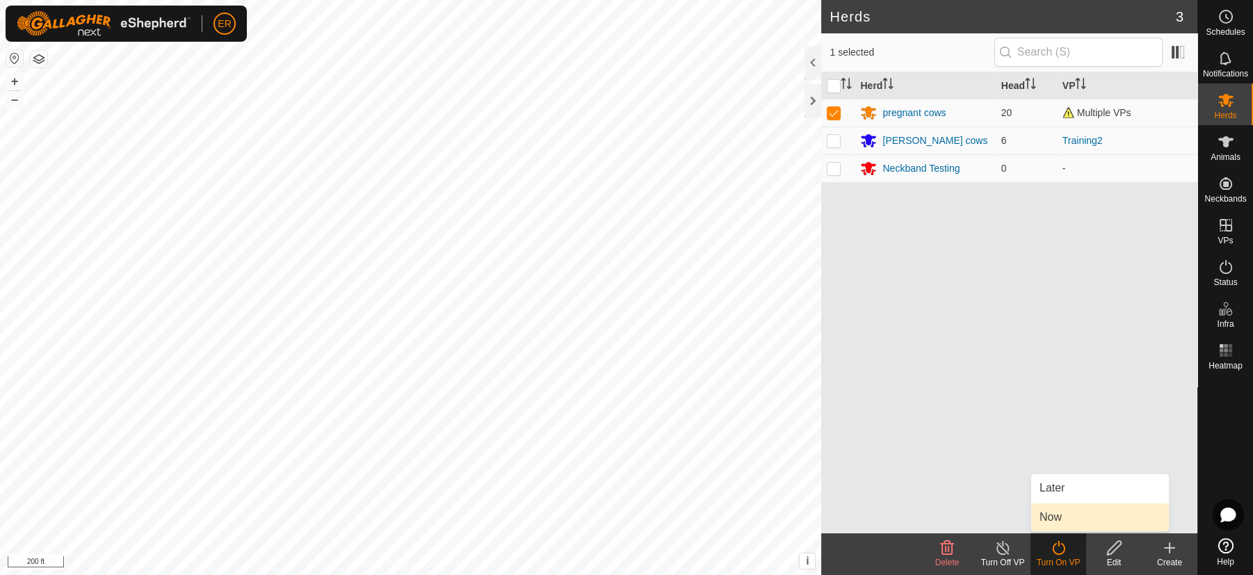
click at [1055, 516] on link "Now" at bounding box center [1101, 518] width 138 height 28
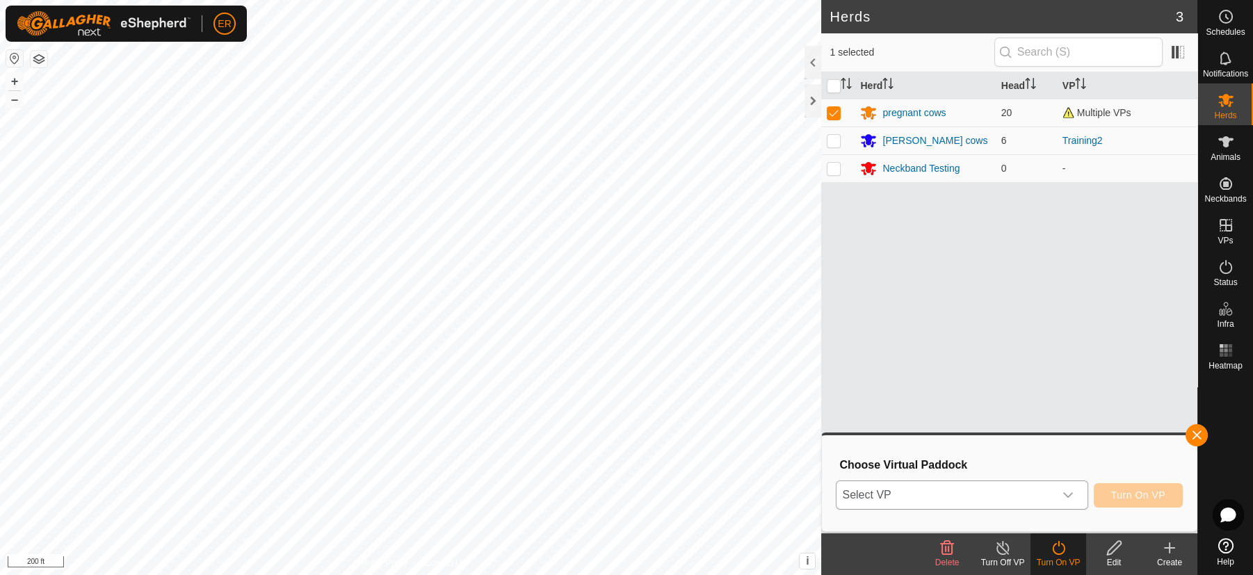
click at [1068, 494] on icon "dropdown trigger" at bounding box center [1068, 495] width 11 height 11
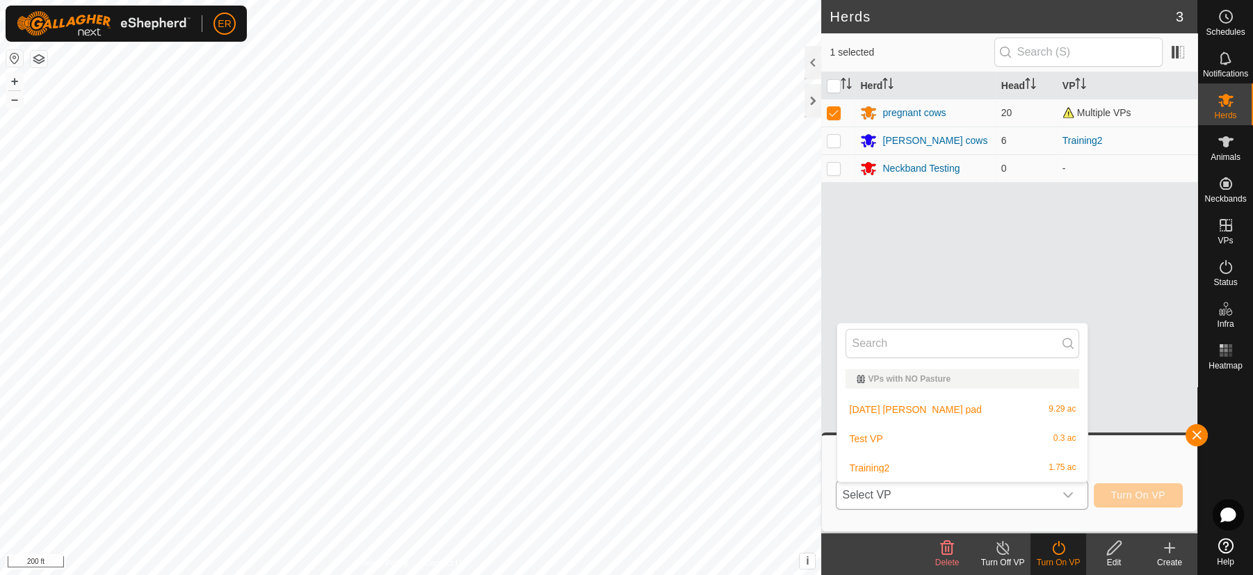
click at [936, 404] on li "[DATE] [PERSON_NAME] pad 9.29 ac" at bounding box center [962, 410] width 250 height 28
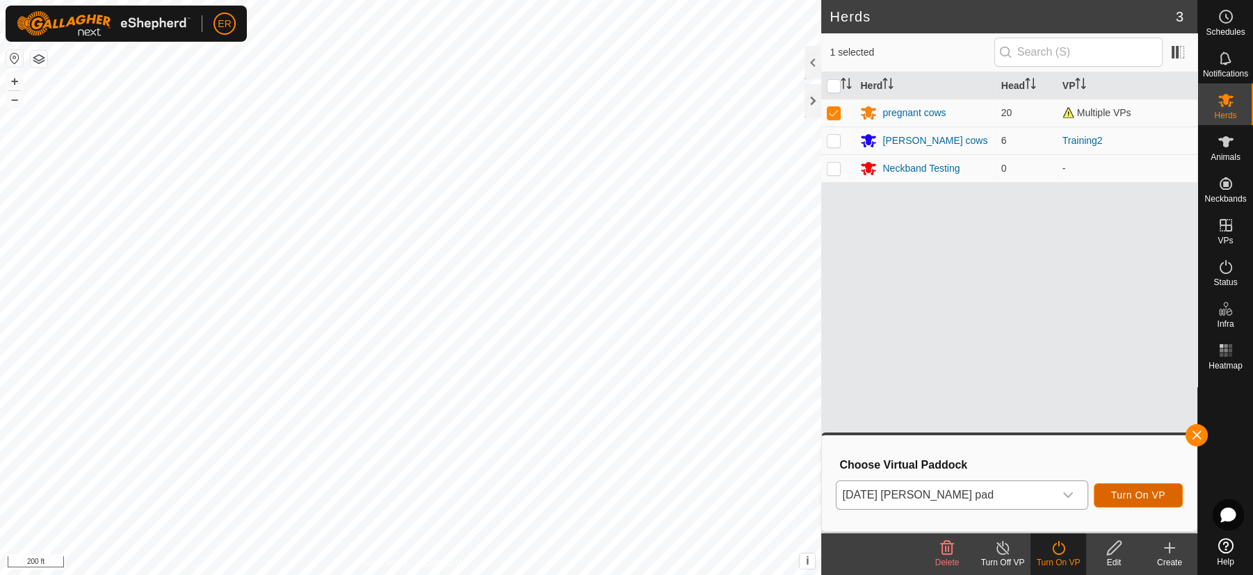
click at [1123, 494] on span "Turn On VP" at bounding box center [1138, 495] width 54 height 11
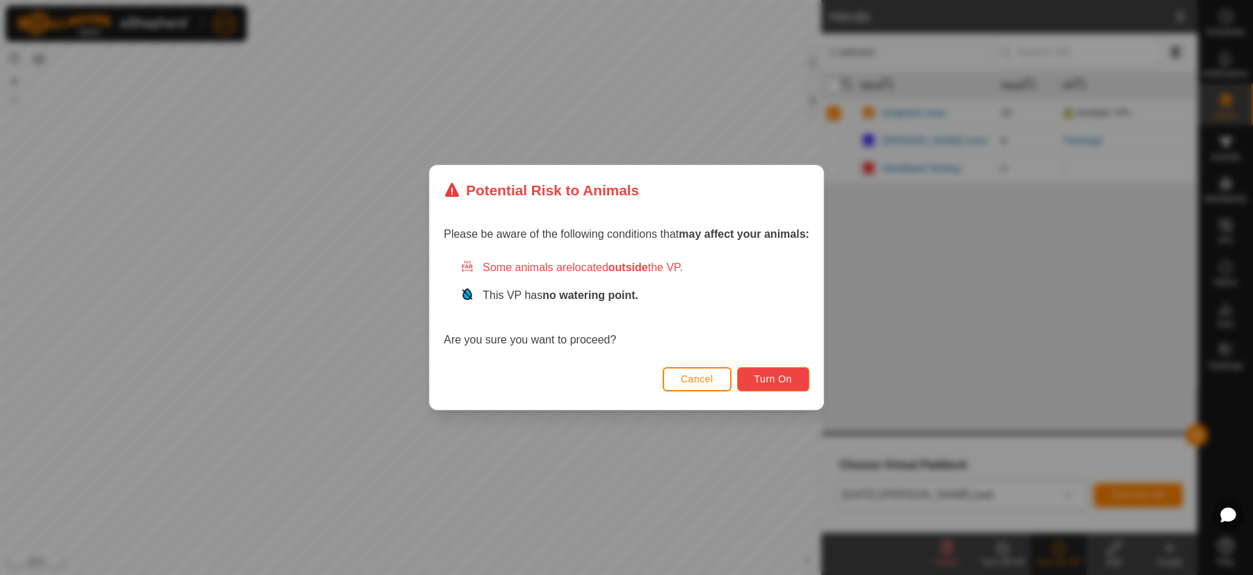
click at [749, 380] on button "Turn On" at bounding box center [773, 379] width 72 height 24
